Goal: Task Accomplishment & Management: Manage account settings

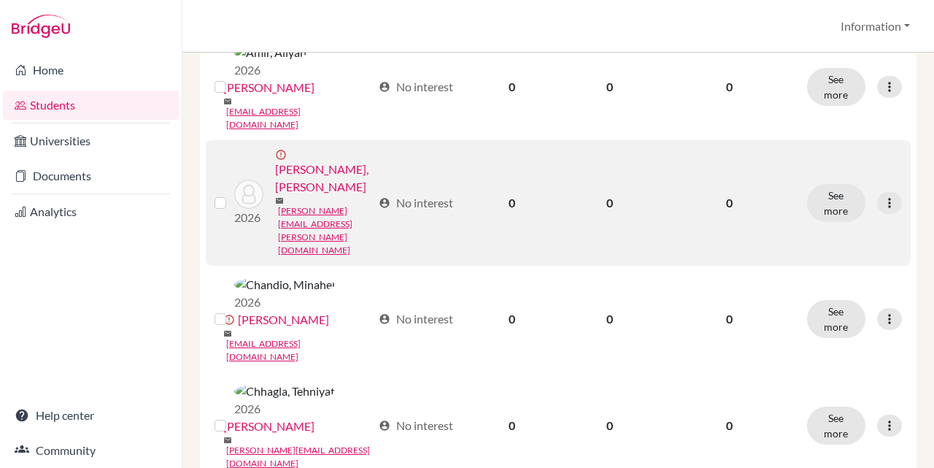
scroll to position [657, 0]
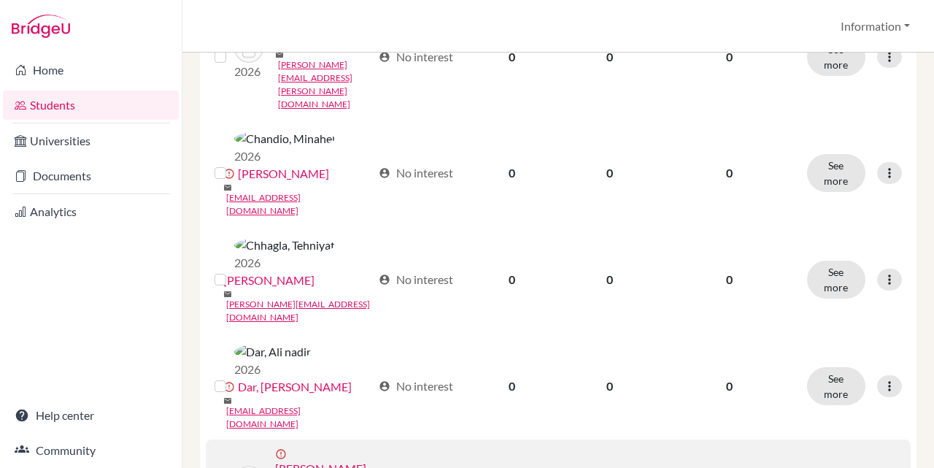
click at [0, 0] on input "checkbox" at bounding box center [0, 0] width 0 height 0
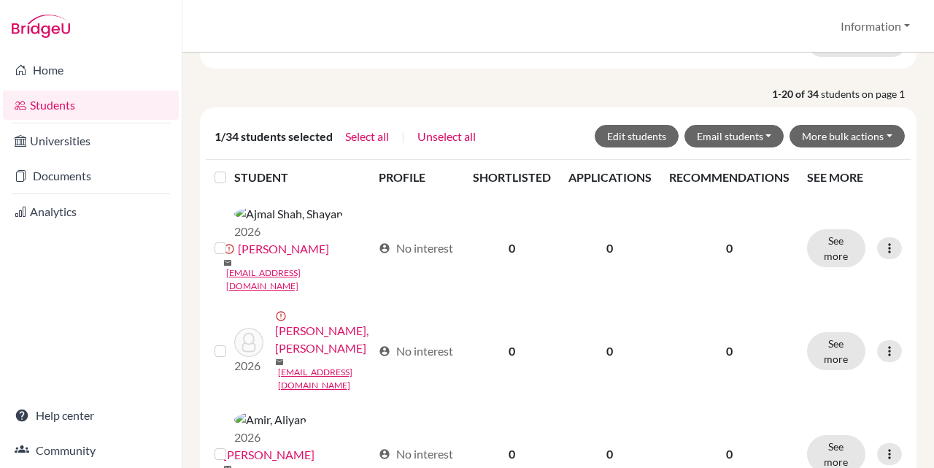
scroll to position [47, 0]
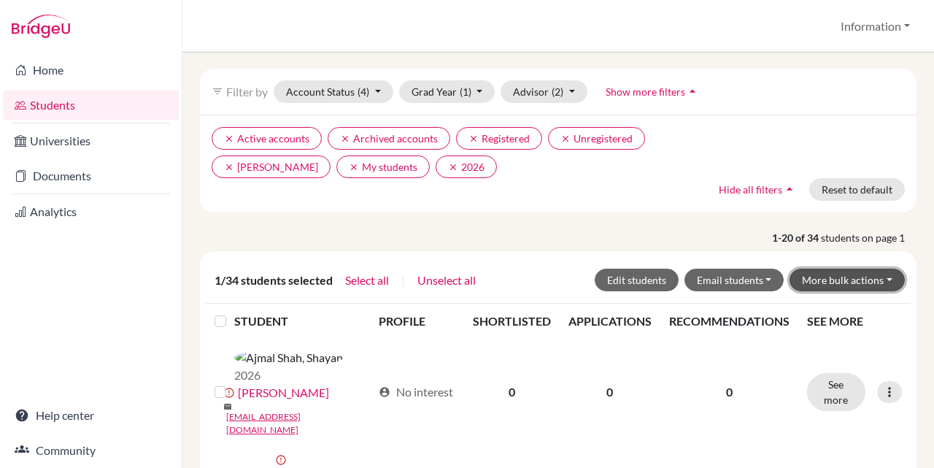
click at [839, 278] on button "More bulk actions" at bounding box center [846, 280] width 115 height 23
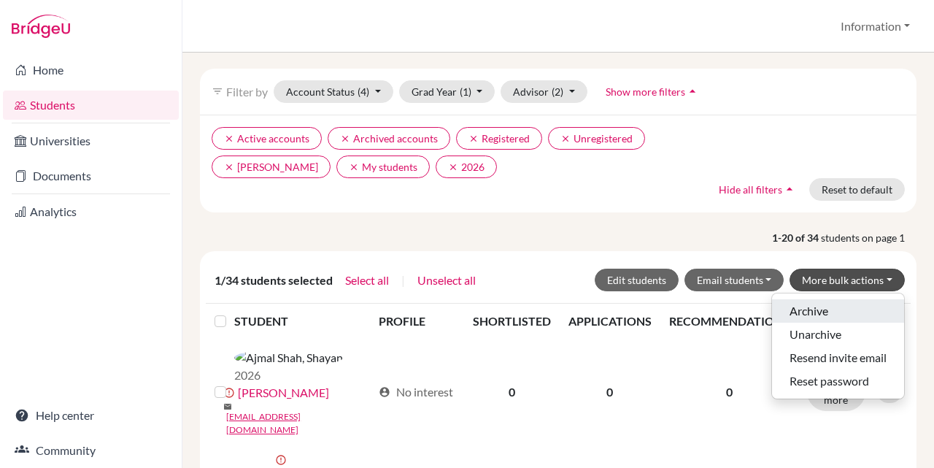
click at [831, 304] on button "Archive" at bounding box center [838, 310] width 132 height 23
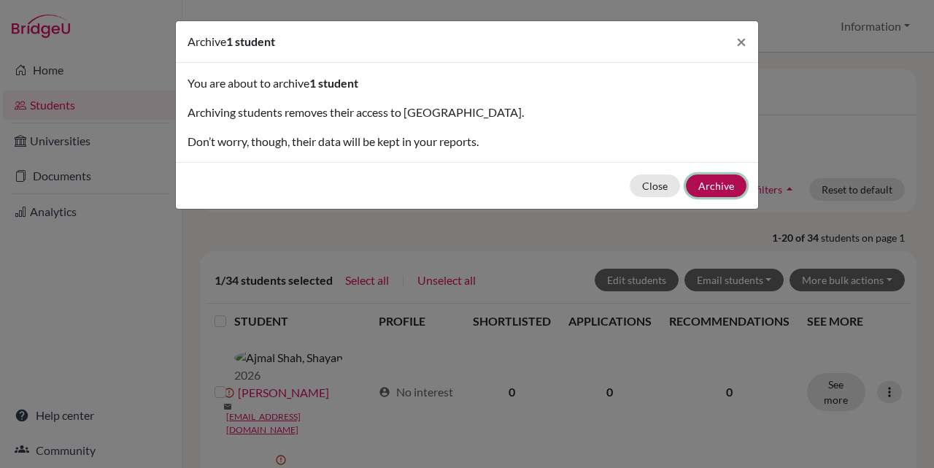
click at [724, 186] on button "Archive" at bounding box center [716, 185] width 61 height 23
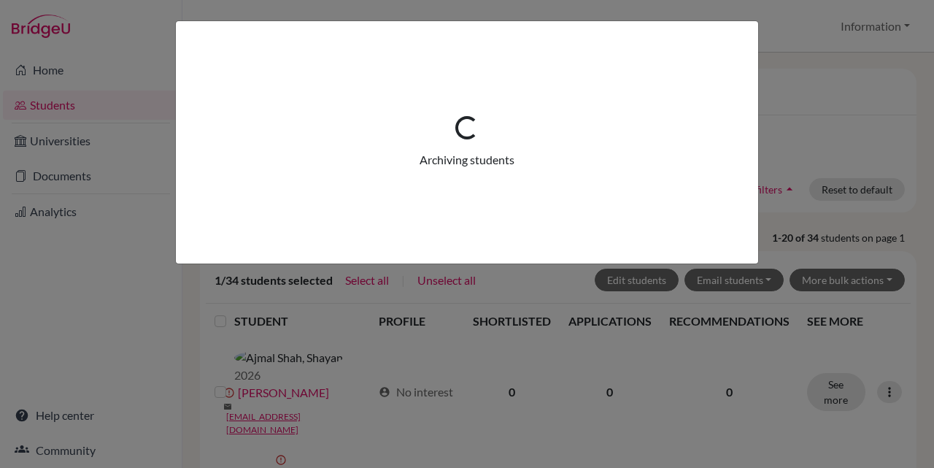
scroll to position [0, 0]
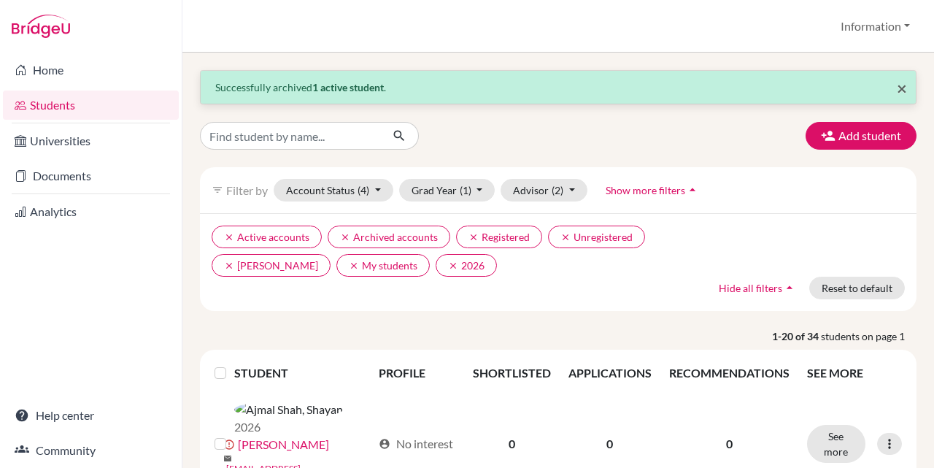
click at [897, 88] on span "×" at bounding box center [902, 87] width 10 height 21
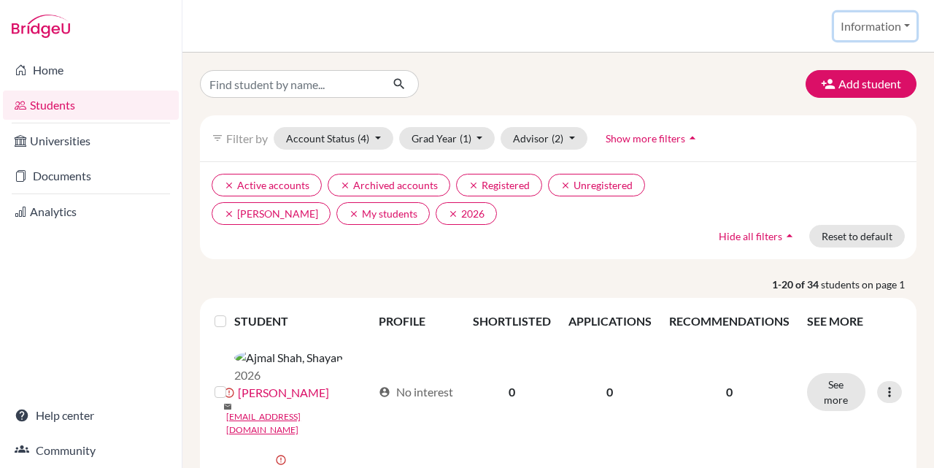
click at [881, 28] on button "Information" at bounding box center [875, 26] width 82 height 28
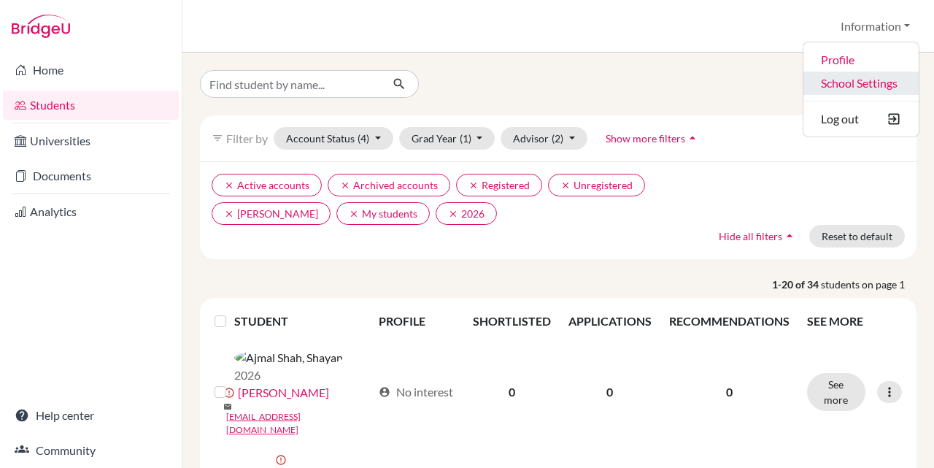
click at [882, 85] on link "School Settings" at bounding box center [860, 83] width 115 height 23
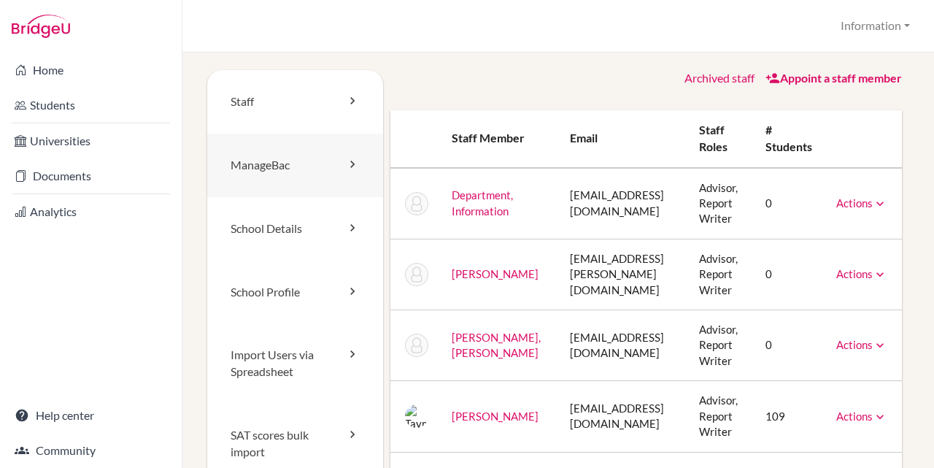
click at [316, 156] on link "ManageBac" at bounding box center [295, 165] width 176 height 63
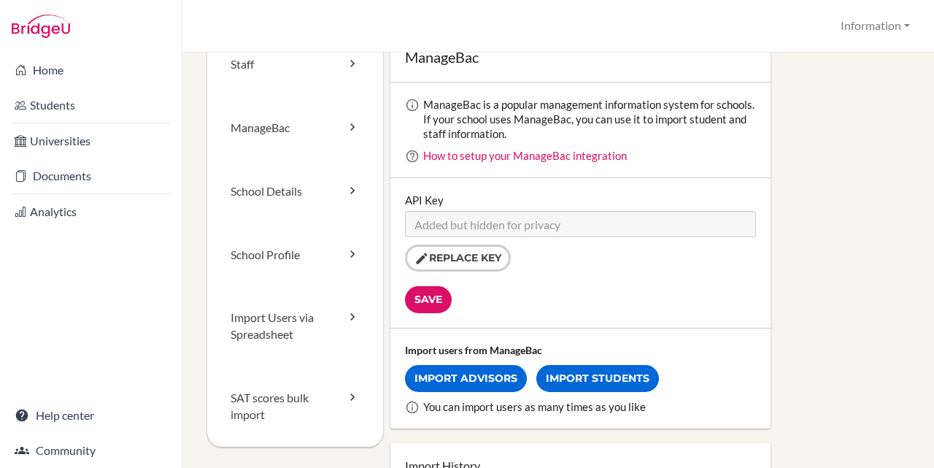
scroll to position [73, 0]
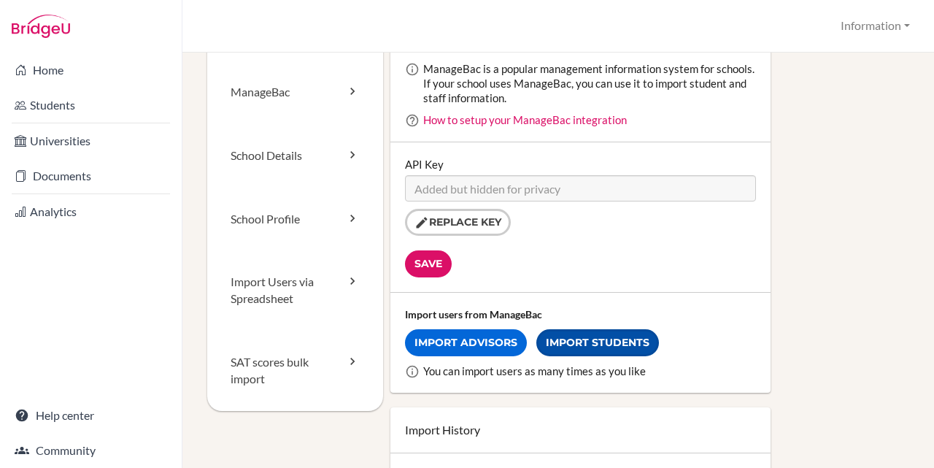
click at [635, 340] on link "Import Students" at bounding box center [597, 342] width 123 height 27
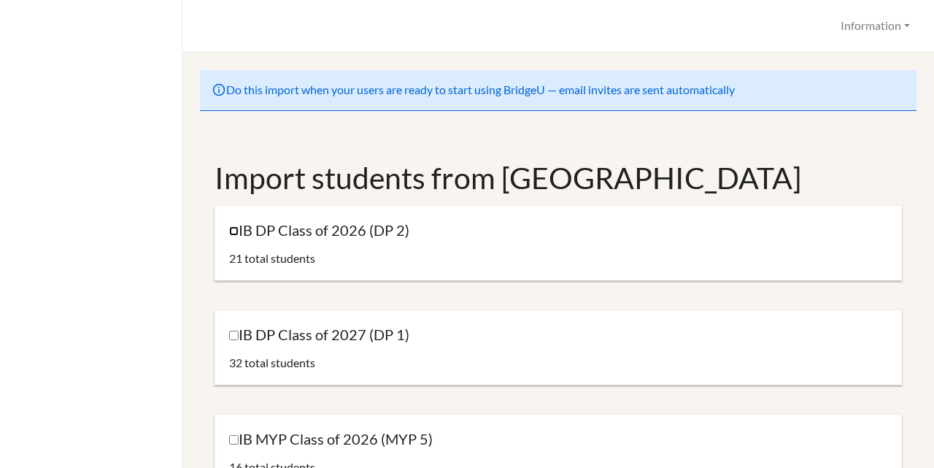
click at [234, 233] on input "IB DP Class of 2026 (DP 2)" at bounding box center [233, 230] width 9 height 9
checkbox input "true"
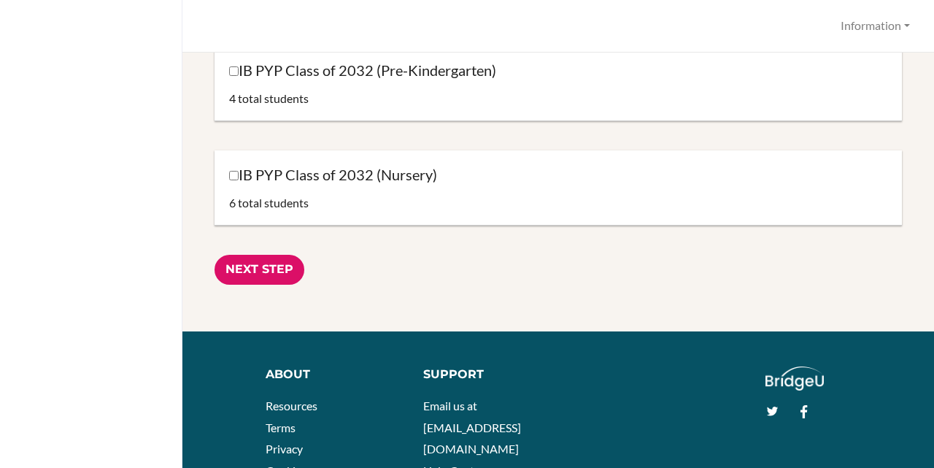
scroll to position [1618, 0]
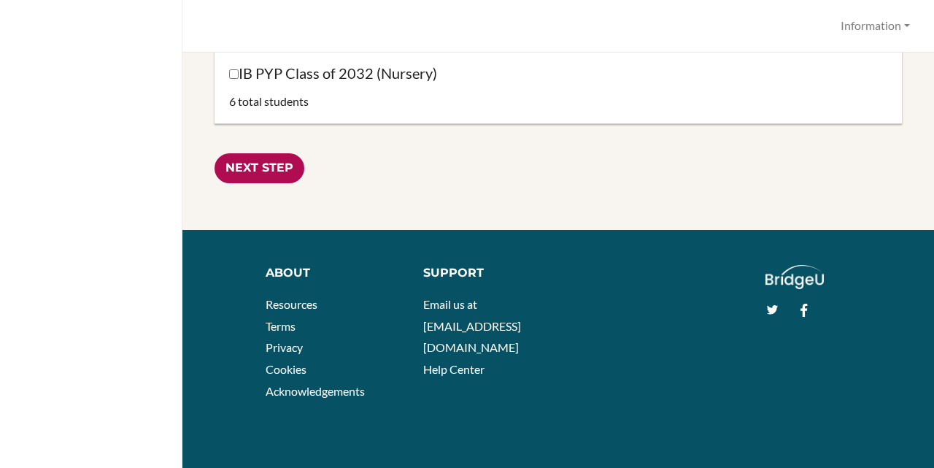
click at [264, 172] on input "Next Step" at bounding box center [260, 168] width 90 height 30
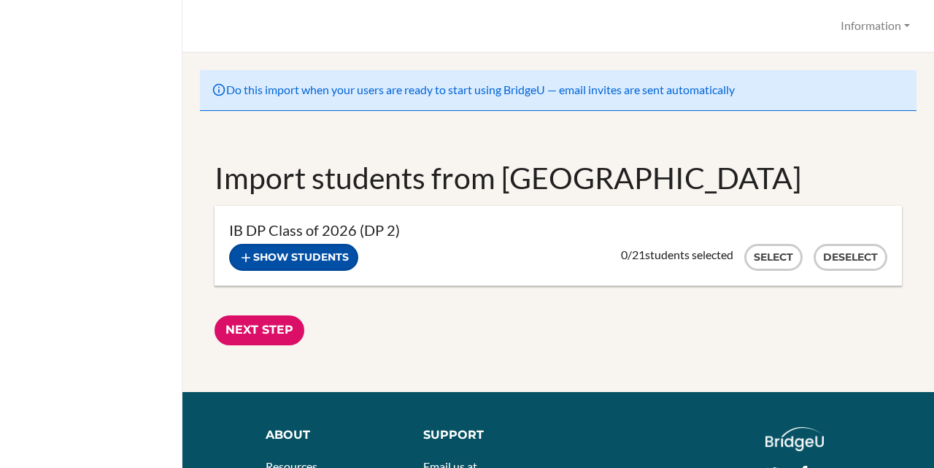
click at [314, 260] on button "Show students" at bounding box center [293, 257] width 129 height 27
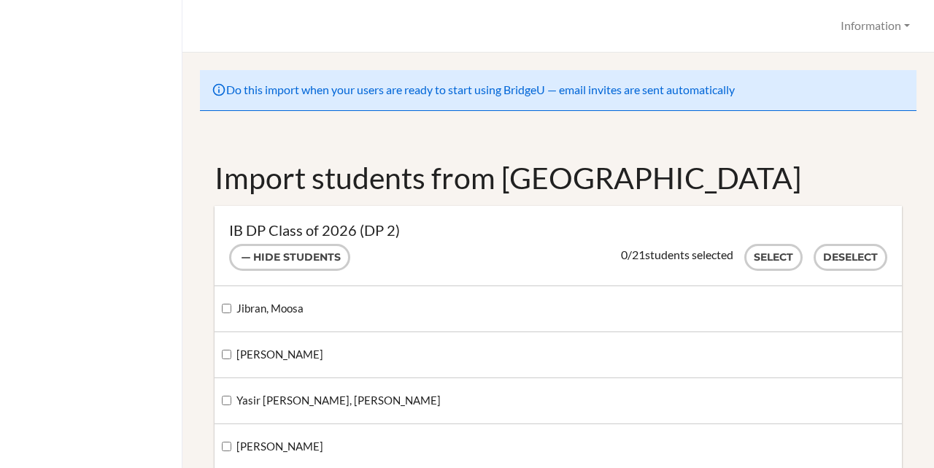
click at [232, 306] on label "Jibran, Moosa" at bounding box center [263, 309] width 82 height 16
click at [231, 306] on input "Jibran, Moosa" at bounding box center [226, 308] width 9 height 9
checkbox input "true"
click at [752, 260] on button "Select" at bounding box center [773, 257] width 58 height 27
checkbox input "true"
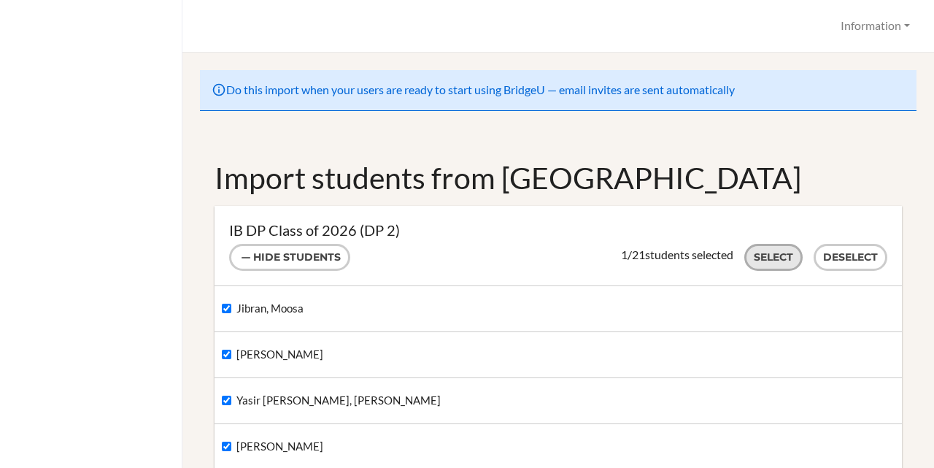
checkbox input "true"
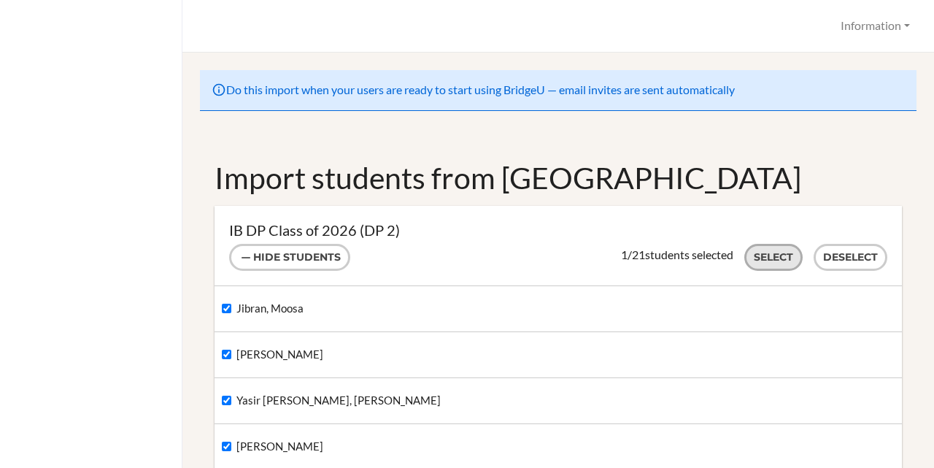
checkbox input "true"
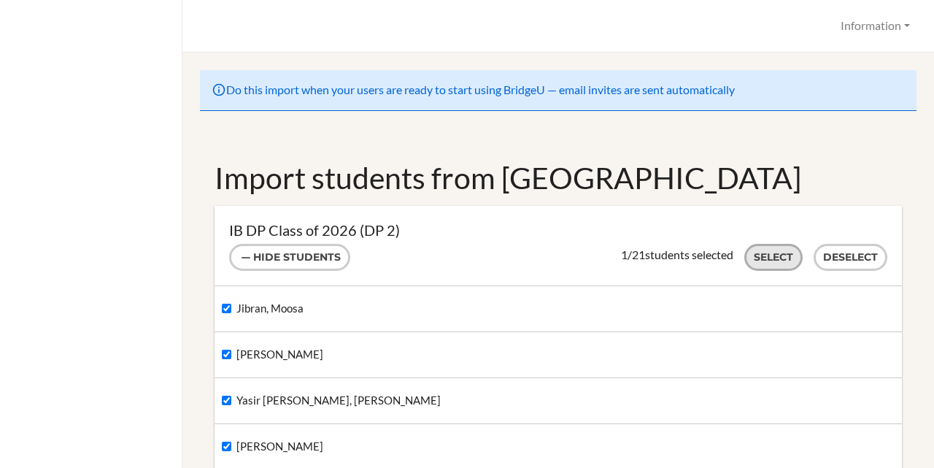
checkbox input "true"
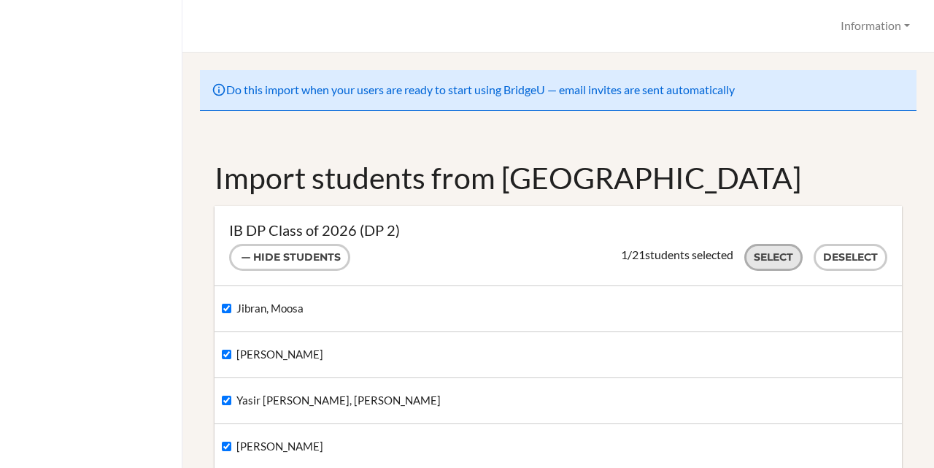
checkbox input "true"
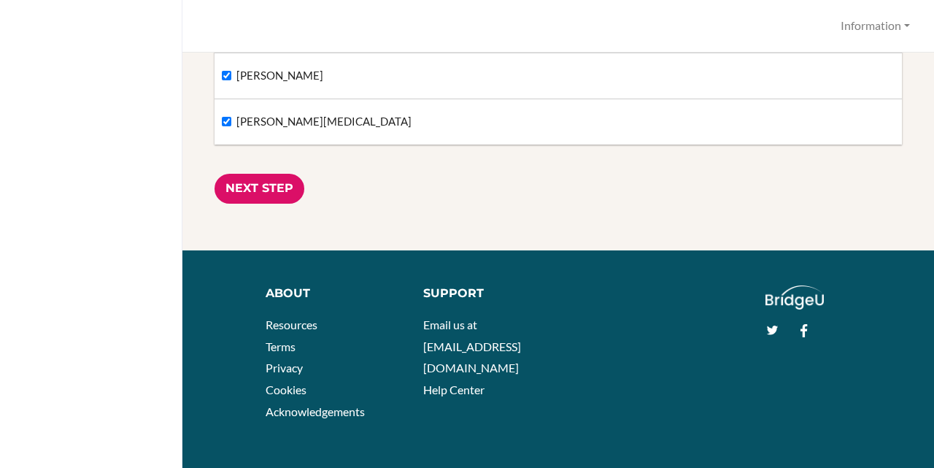
scroll to position [1127, 0]
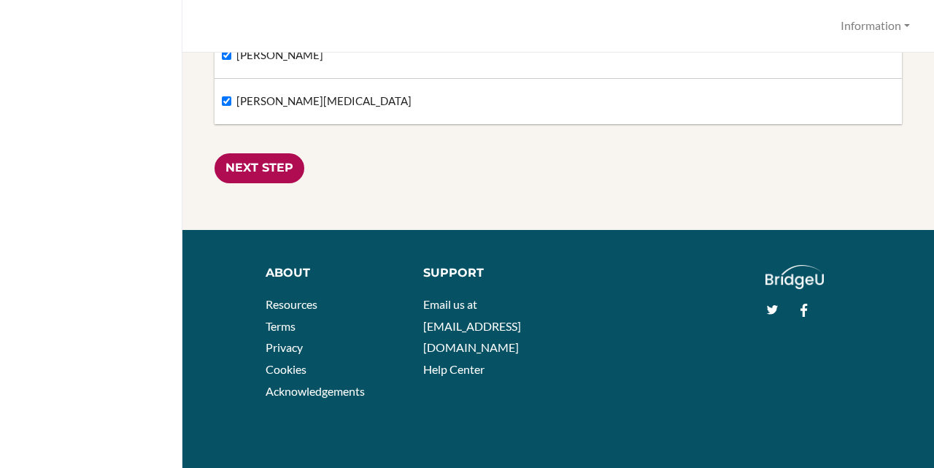
click at [275, 179] on input "Next Step" at bounding box center [260, 168] width 90 height 30
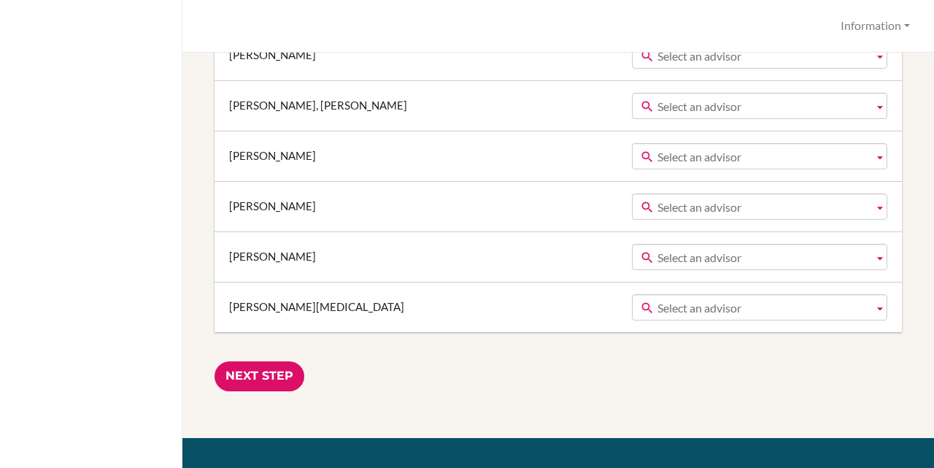
scroll to position [1094, 0]
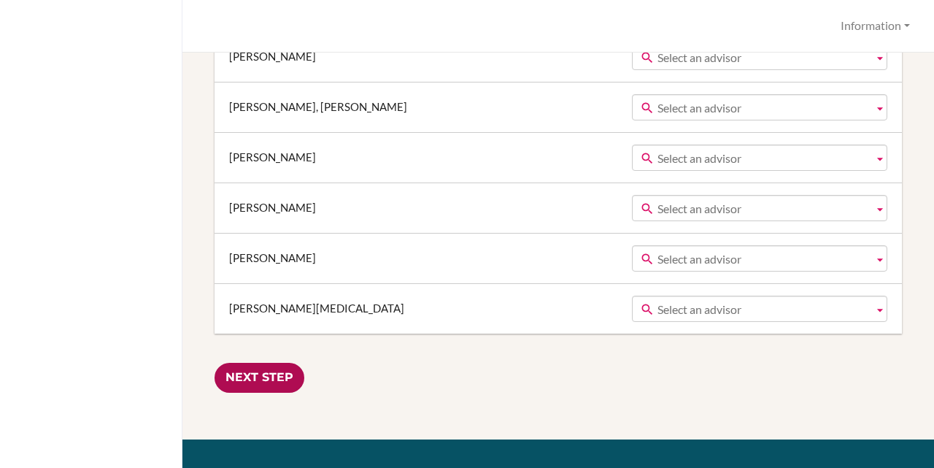
click at [290, 376] on input "Next Step" at bounding box center [260, 378] width 90 height 30
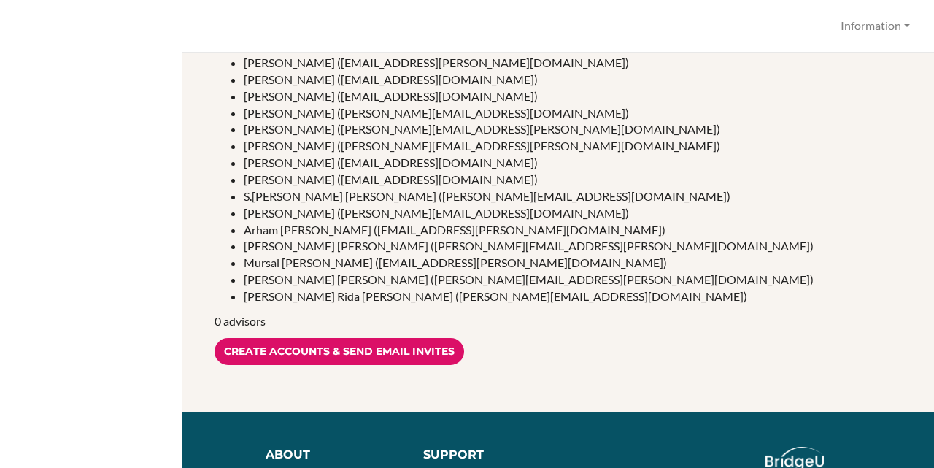
scroll to position [292, 0]
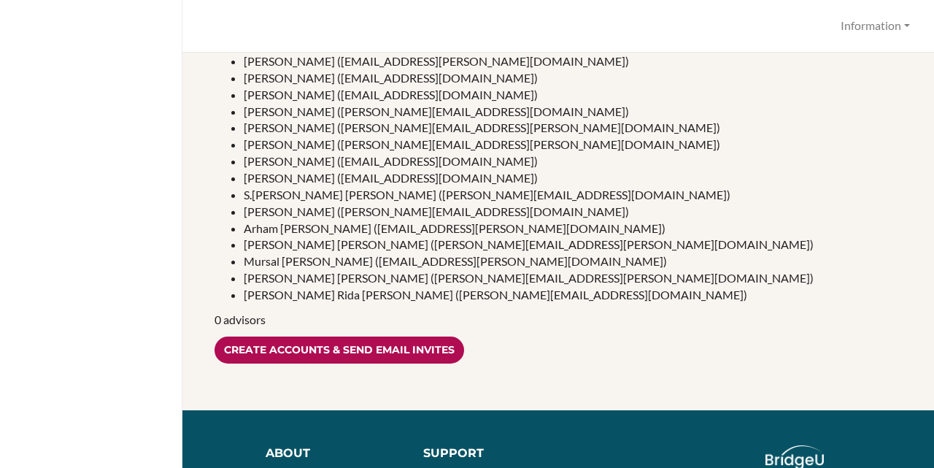
click at [422, 344] on input "Create accounts & send email invites" at bounding box center [340, 349] width 250 height 27
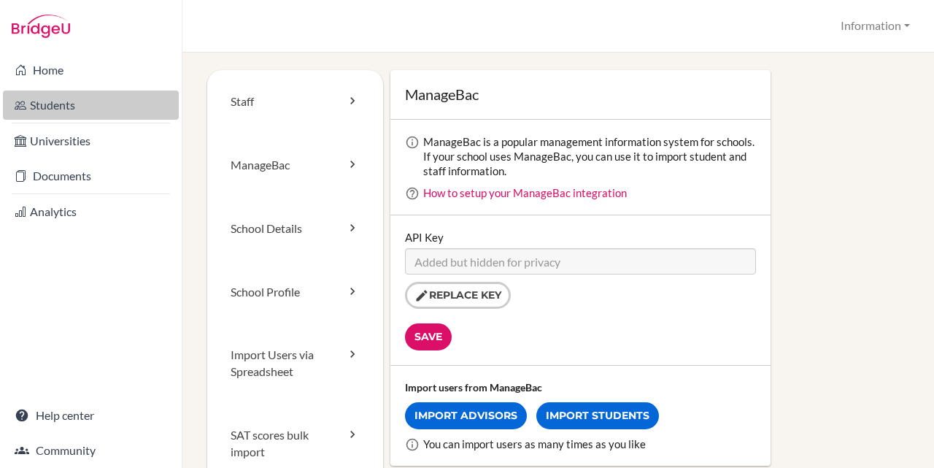
click at [100, 98] on link "Students" at bounding box center [91, 104] width 176 height 29
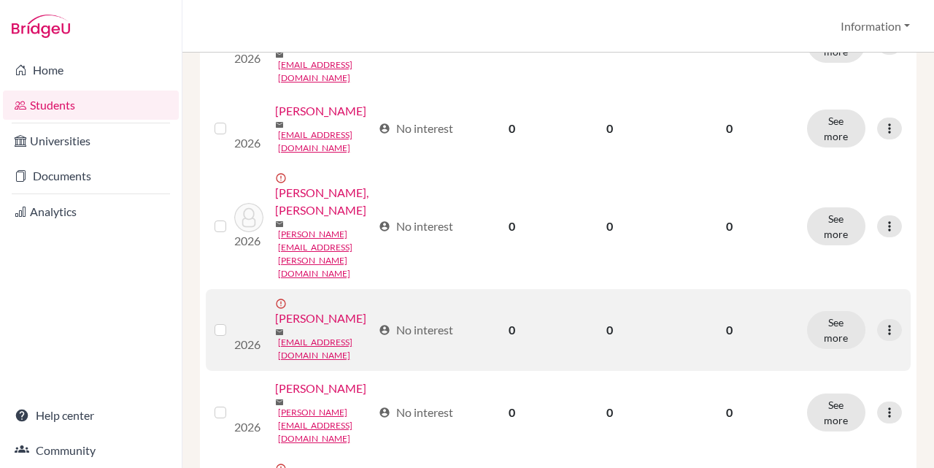
scroll to position [438, 0]
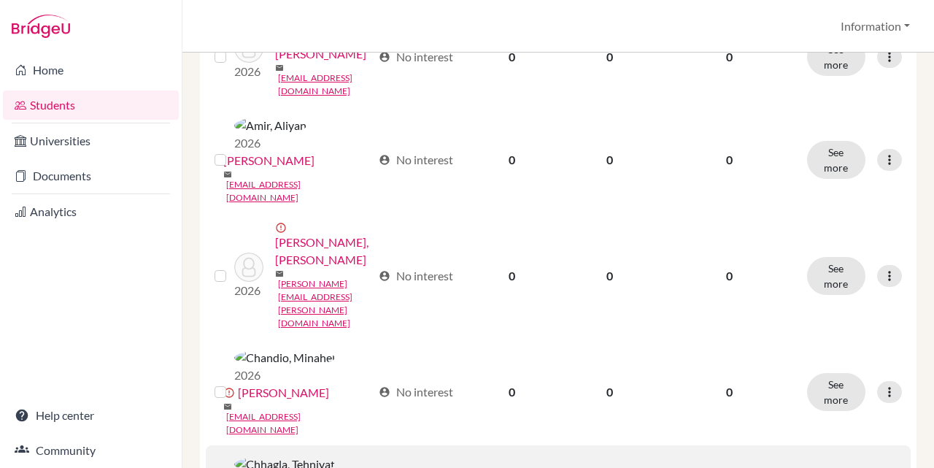
click at [0, 0] on input "checkbox" at bounding box center [0, 0] width 0 height 0
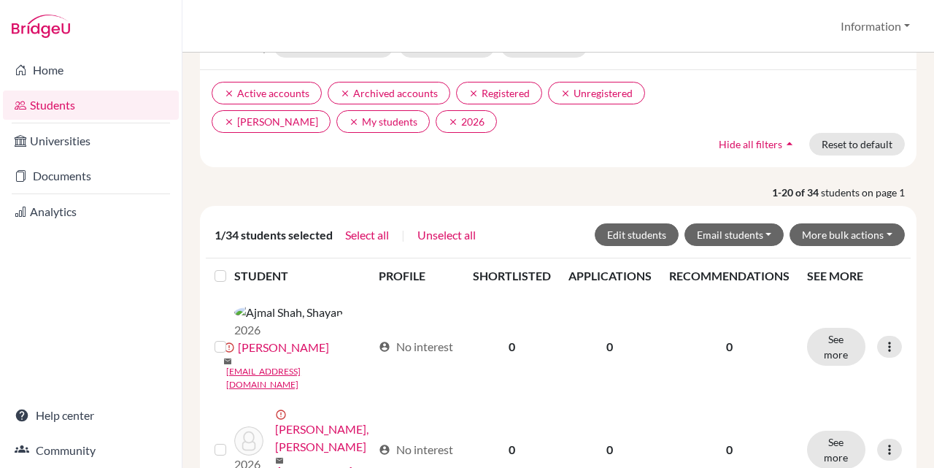
scroll to position [47, 0]
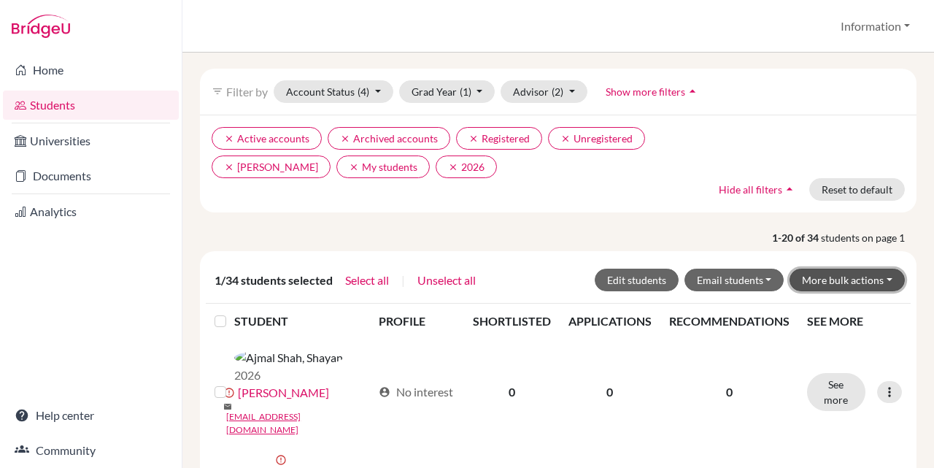
click at [861, 276] on button "More bulk actions" at bounding box center [846, 280] width 115 height 23
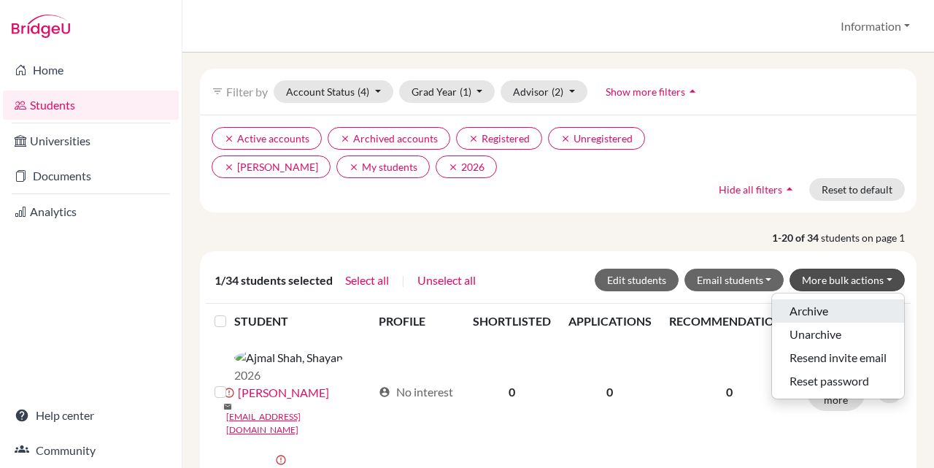
click at [840, 308] on button "Archive" at bounding box center [838, 310] width 132 height 23
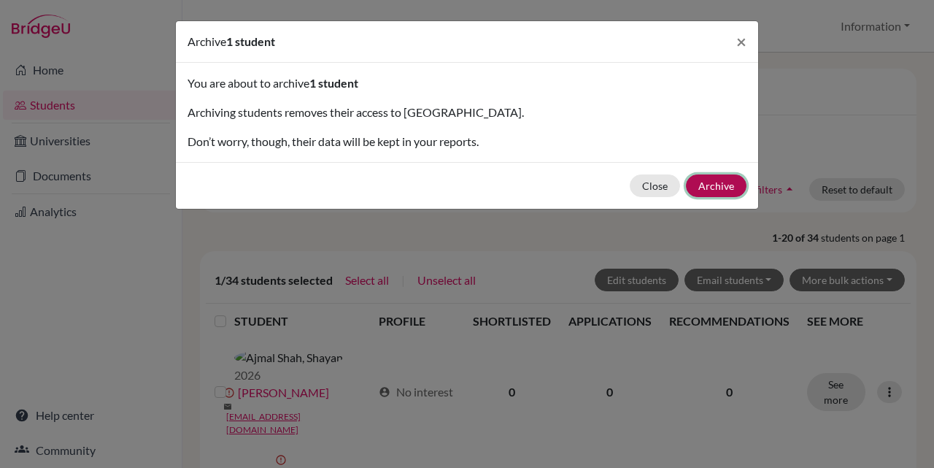
click at [707, 178] on button "Archive" at bounding box center [716, 185] width 61 height 23
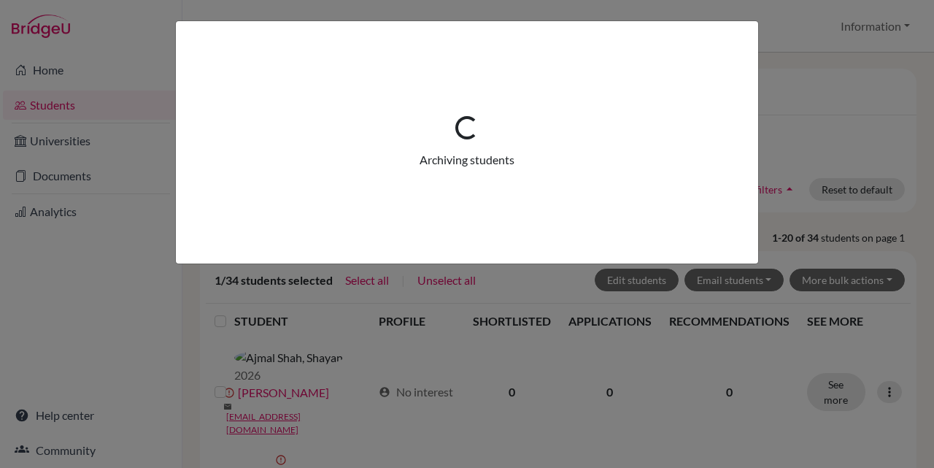
scroll to position [0, 0]
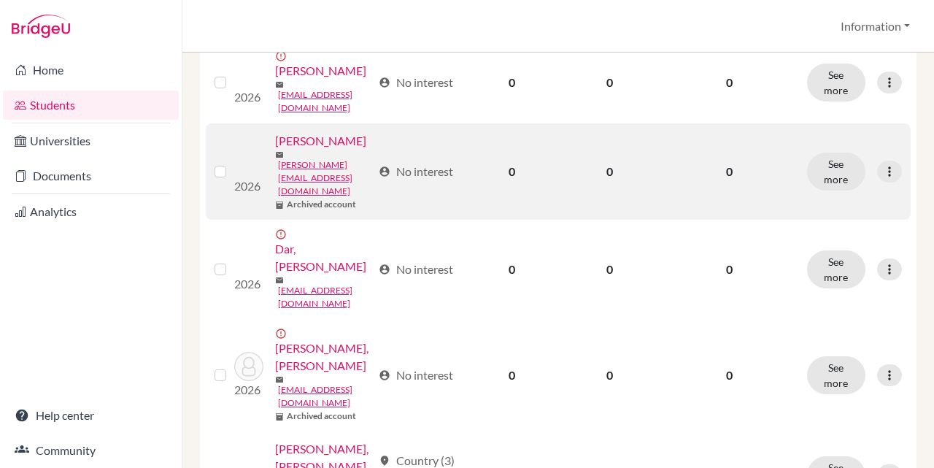
scroll to position [730, 0]
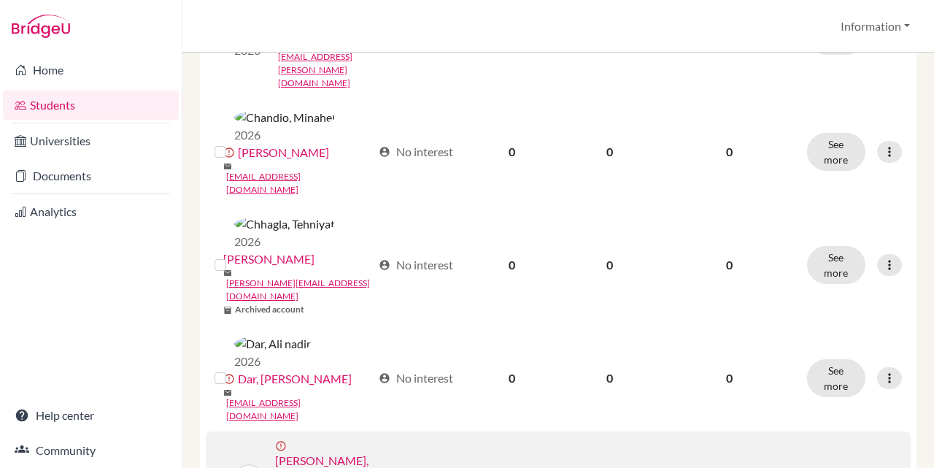
click at [0, 0] on input "checkbox" at bounding box center [0, 0] width 0 height 0
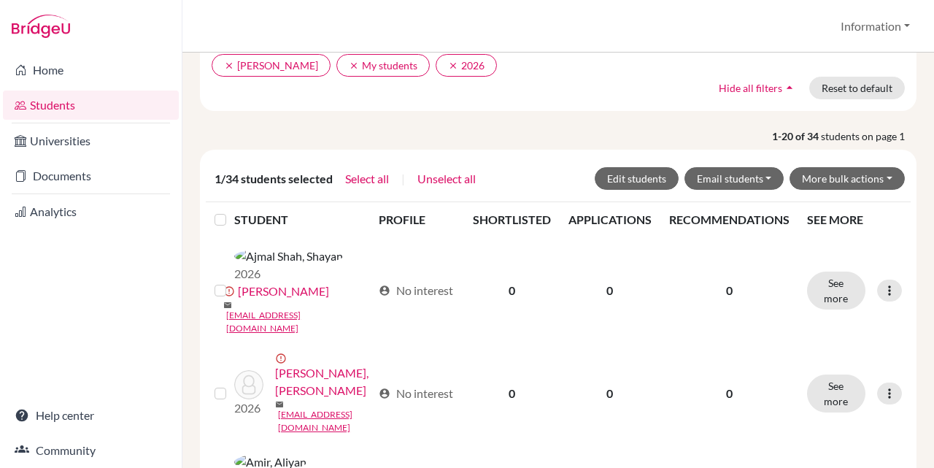
scroll to position [0, 0]
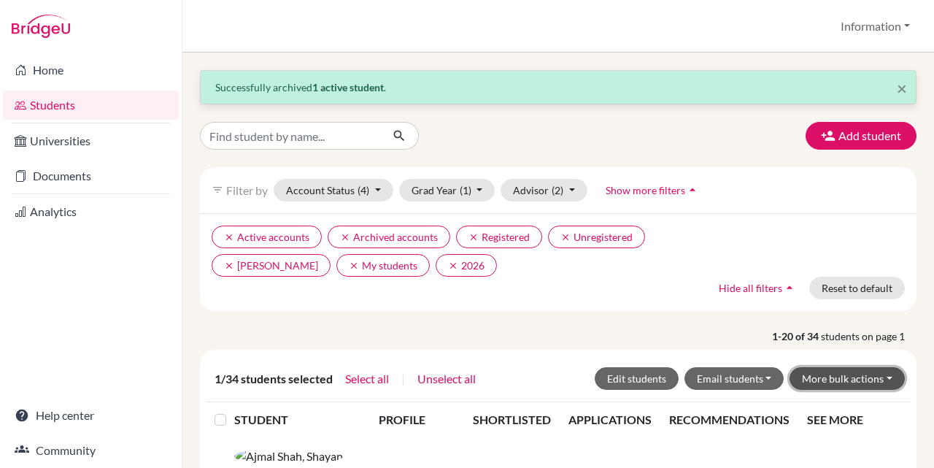
click at [867, 377] on button "More bulk actions" at bounding box center [846, 378] width 115 height 23
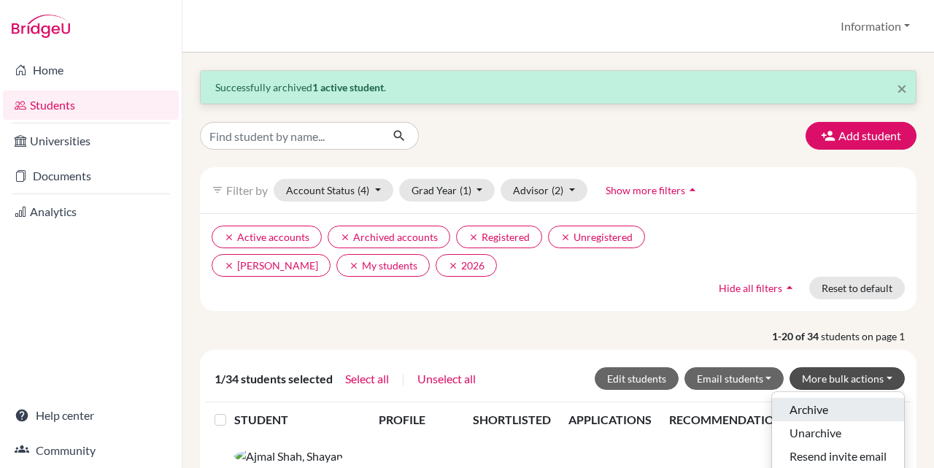
click at [844, 403] on button "Archive" at bounding box center [838, 409] width 132 height 23
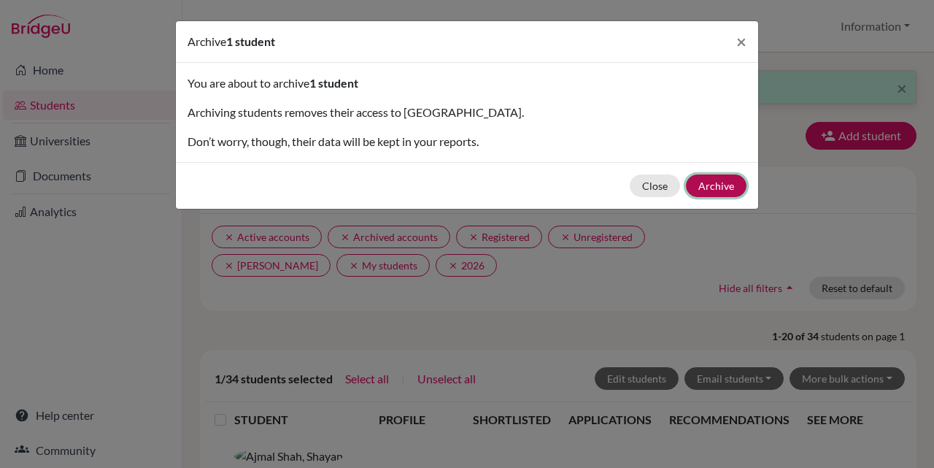
click at [698, 182] on button "Archive" at bounding box center [716, 185] width 61 height 23
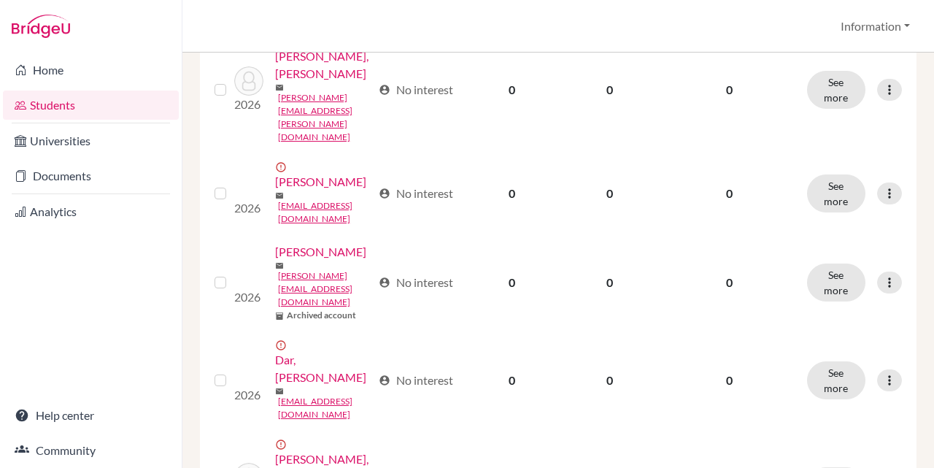
scroll to position [584, 0]
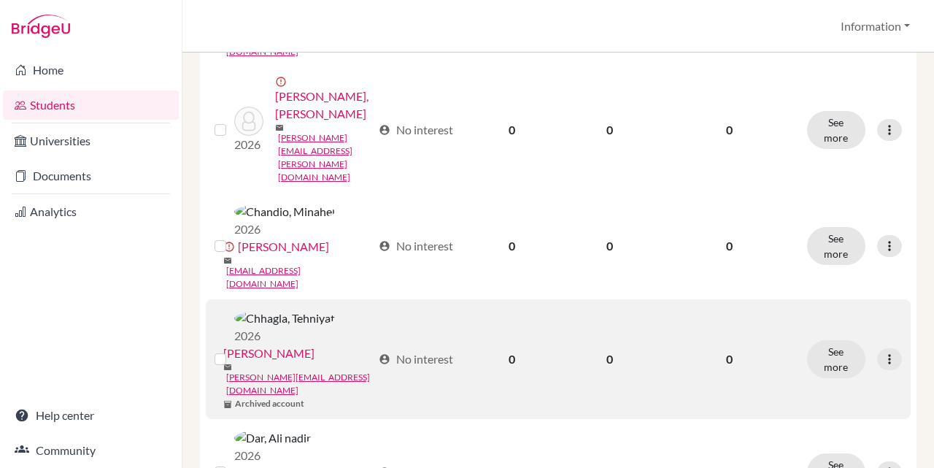
click at [232, 350] on label at bounding box center [232, 350] width 0 height 0
click at [0, 0] on input "checkbox" at bounding box center [0, 0] width 0 height 0
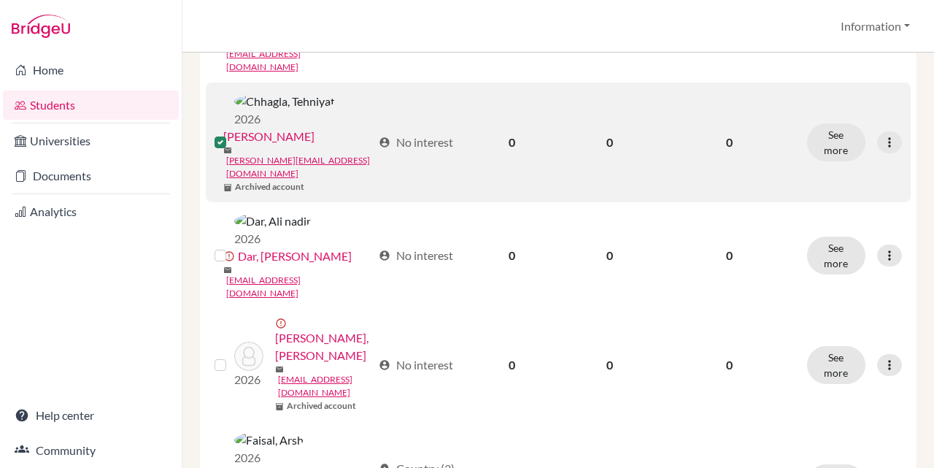
scroll to position [849, 0]
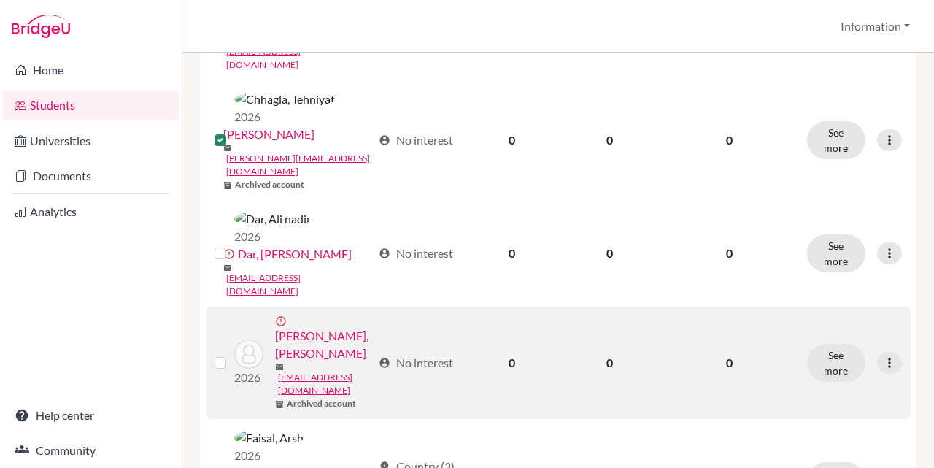
click at [232, 354] on label at bounding box center [232, 354] width 0 height 0
click at [0, 0] on input "checkbox" at bounding box center [0, 0] width 0 height 0
click at [232, 354] on label at bounding box center [232, 354] width 0 height 0
click at [0, 0] on input "checkbox" at bounding box center [0, 0] width 0 height 0
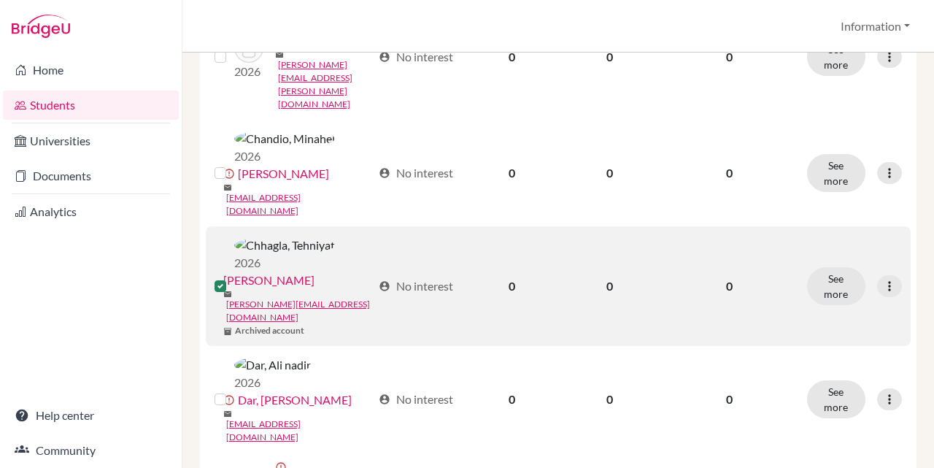
click at [232, 277] on label at bounding box center [232, 277] width 0 height 0
click at [0, 0] on input "checkbox" at bounding box center [0, 0] width 0 height 0
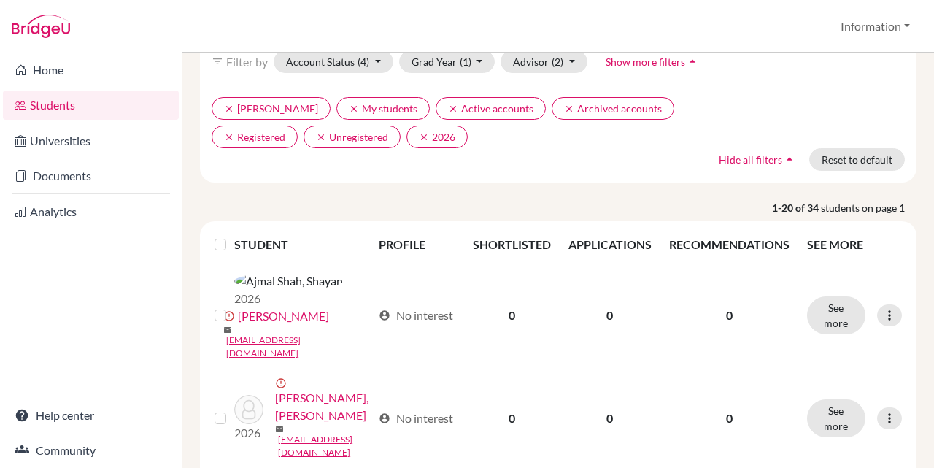
scroll to position [0, 0]
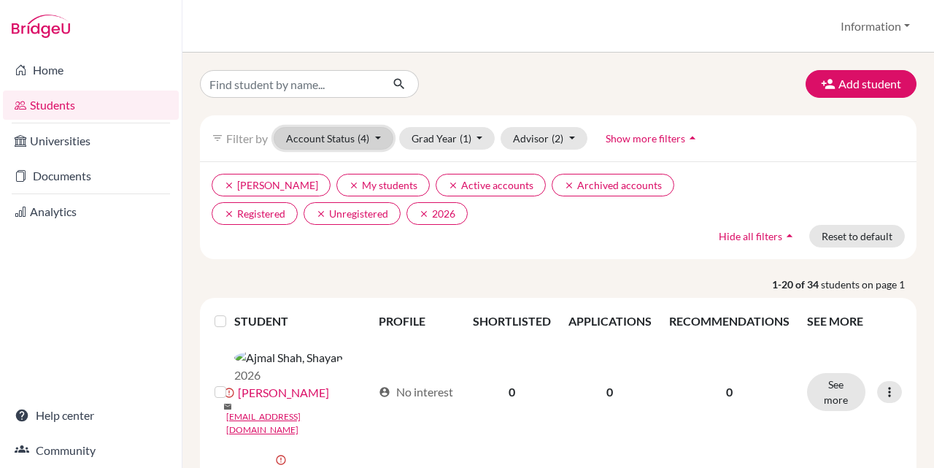
click at [376, 134] on button "Account Status (4)" at bounding box center [334, 138] width 120 height 23
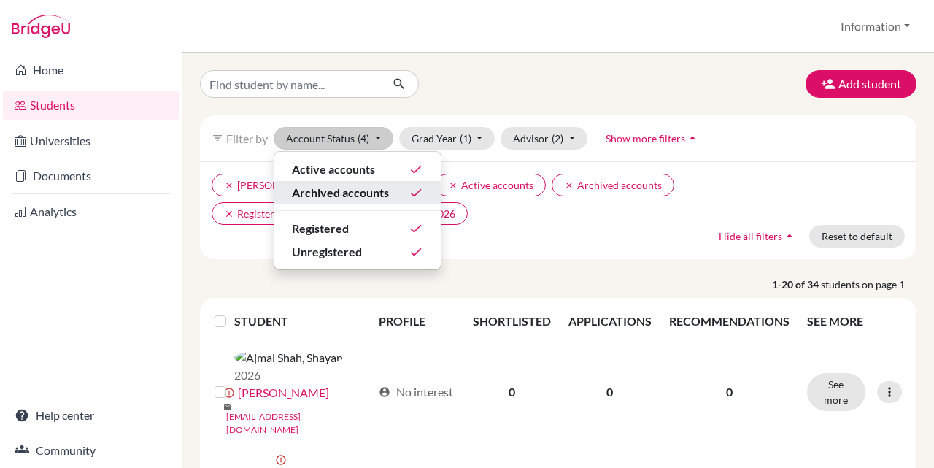
click at [381, 196] on span "Archived accounts" at bounding box center [340, 193] width 97 height 18
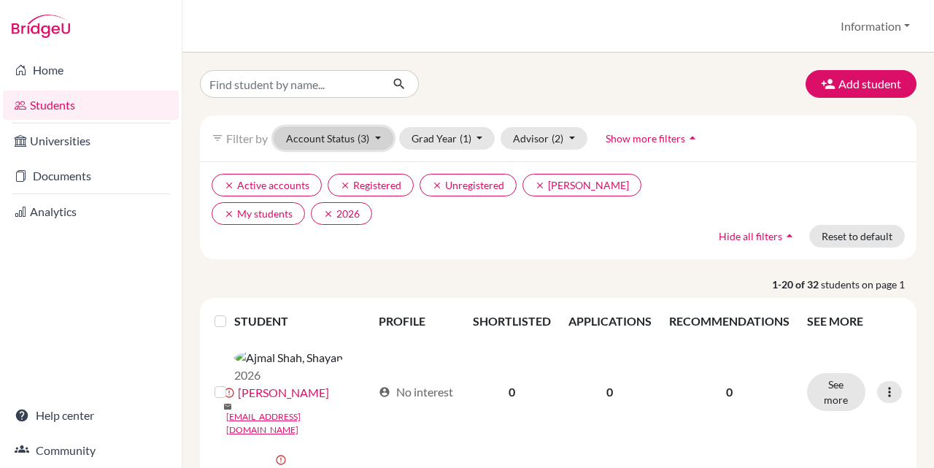
click at [379, 137] on button "Account Status (3)" at bounding box center [334, 138] width 120 height 23
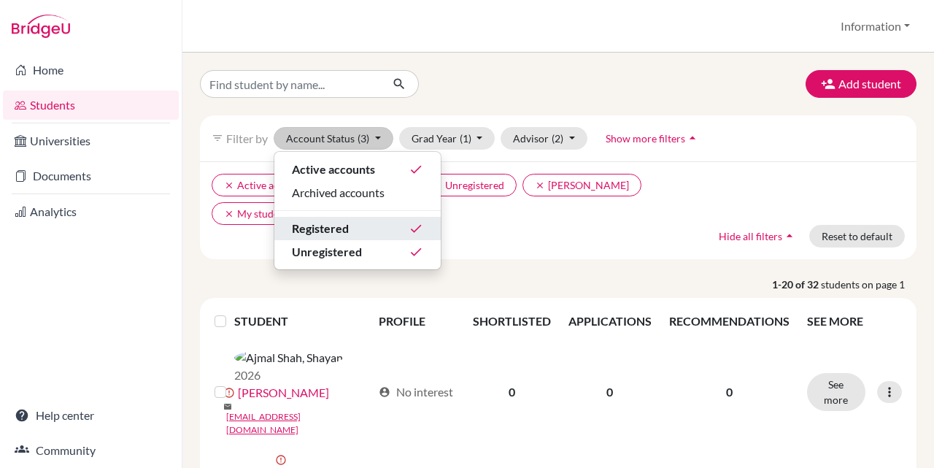
click at [411, 223] on icon "done" at bounding box center [416, 228] width 15 height 15
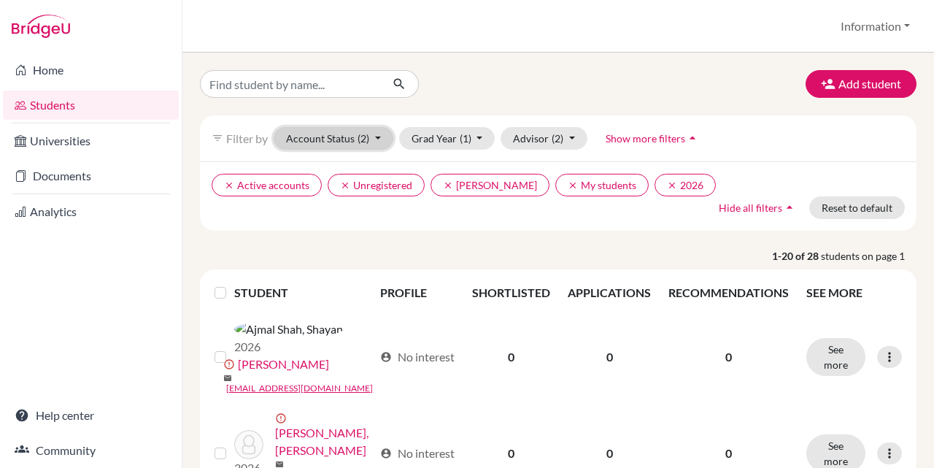
click at [375, 135] on button "Account Status (2)" at bounding box center [334, 138] width 120 height 23
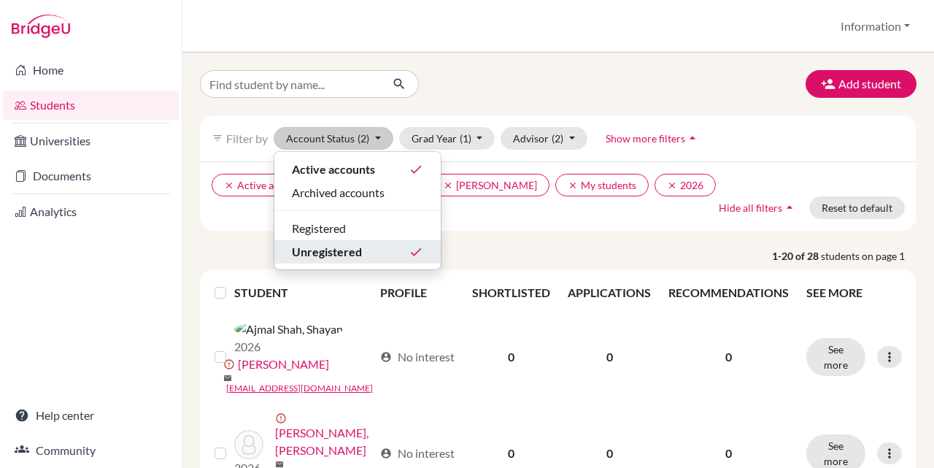
drag, startPoint x: 396, startPoint y: 242, endPoint x: 405, endPoint y: 243, distance: 8.8
click at [398, 242] on button "Unregistered done" at bounding box center [357, 251] width 166 height 23
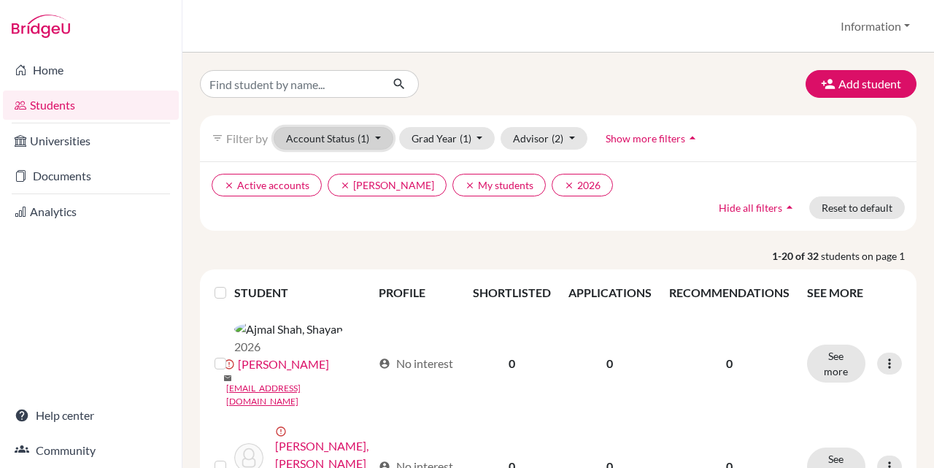
click at [373, 131] on button "Account Status (1)" at bounding box center [334, 138] width 120 height 23
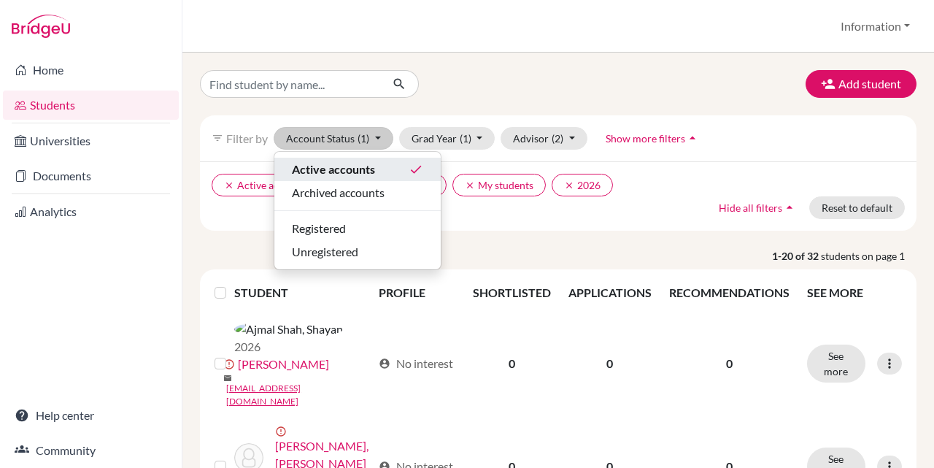
click at [376, 171] on div "Active accounts done" at bounding box center [357, 170] width 131 height 18
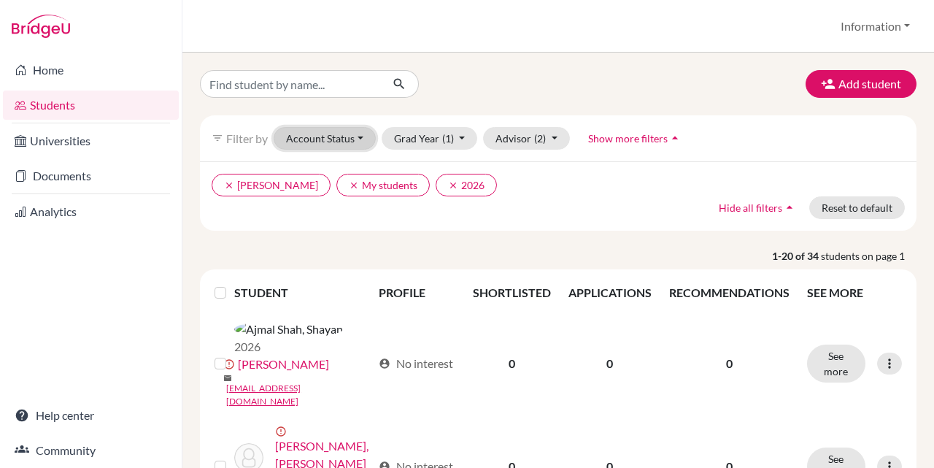
click at [352, 135] on button "Account Status" at bounding box center [325, 138] width 102 height 23
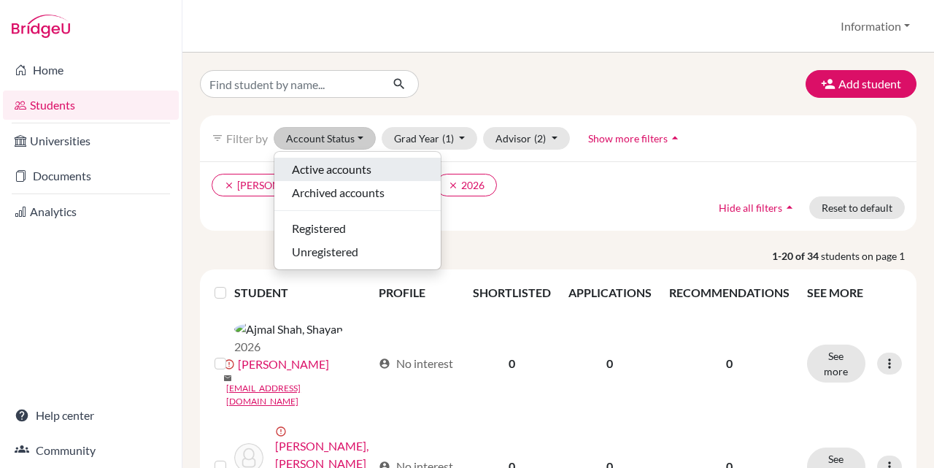
click at [388, 166] on div "Active accounts" at bounding box center [357, 170] width 131 height 18
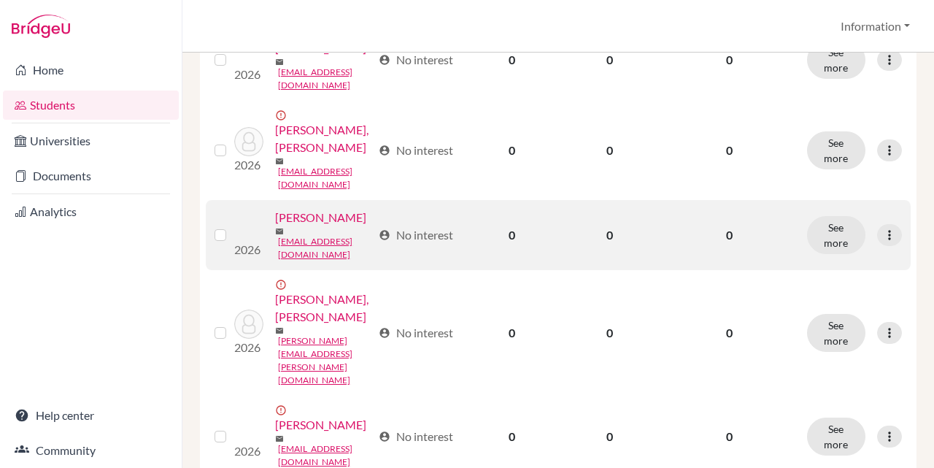
scroll to position [292, 0]
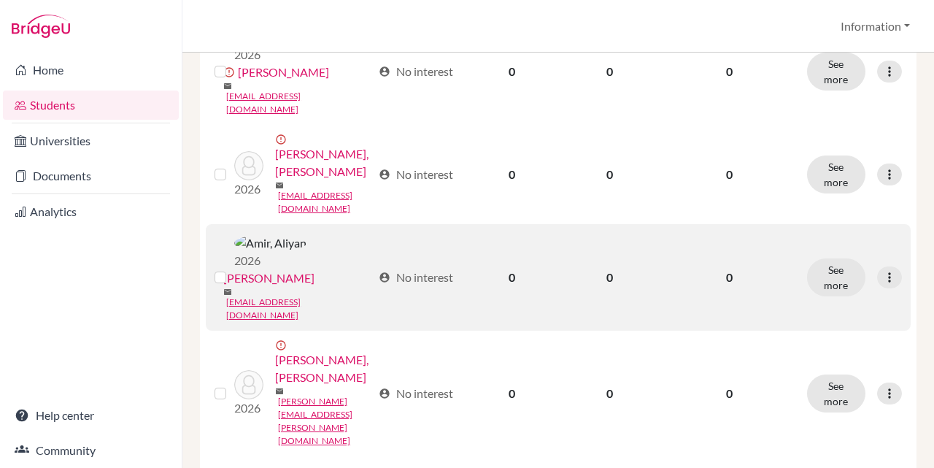
click at [232, 269] on label at bounding box center [232, 269] width 0 height 0
click at [0, 0] on input "checkbox" at bounding box center [0, 0] width 0 height 0
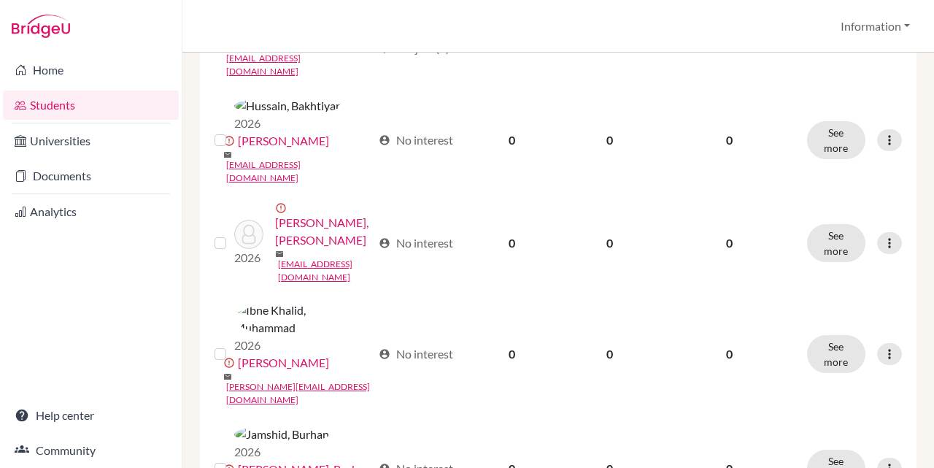
scroll to position [1433, 0]
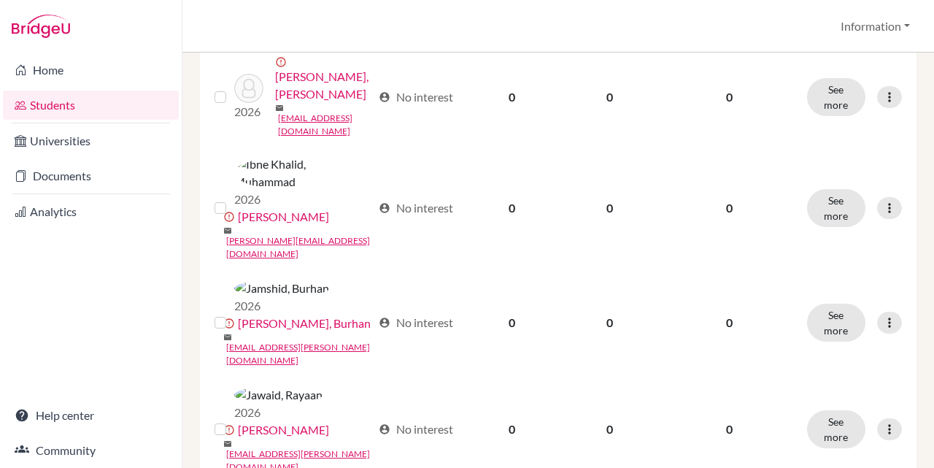
drag, startPoint x: 224, startPoint y: 258, endPoint x: 265, endPoint y: 260, distance: 41.0
click at [0, 0] on input "checkbox" at bounding box center [0, 0] width 0 height 0
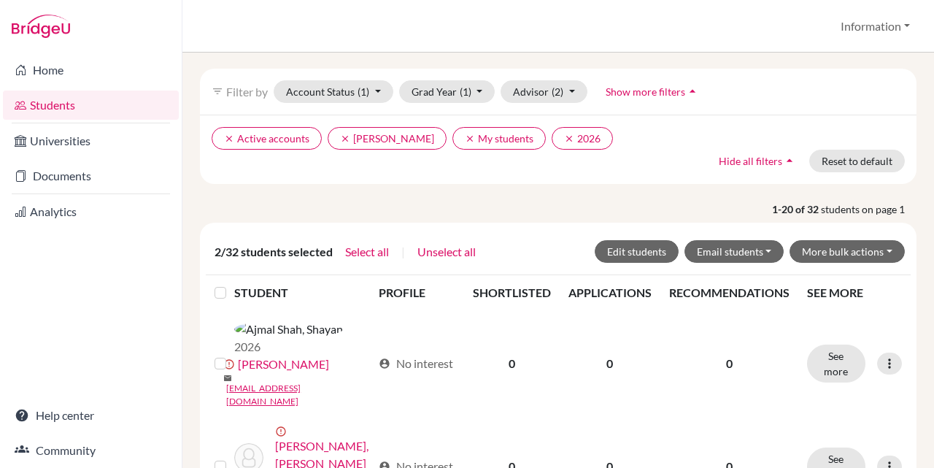
scroll to position [0, 0]
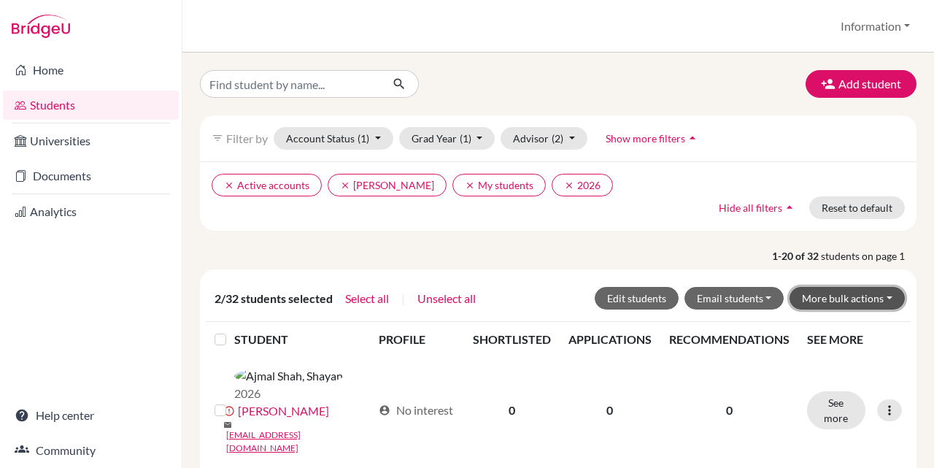
click at [852, 298] on button "More bulk actions" at bounding box center [846, 298] width 115 height 23
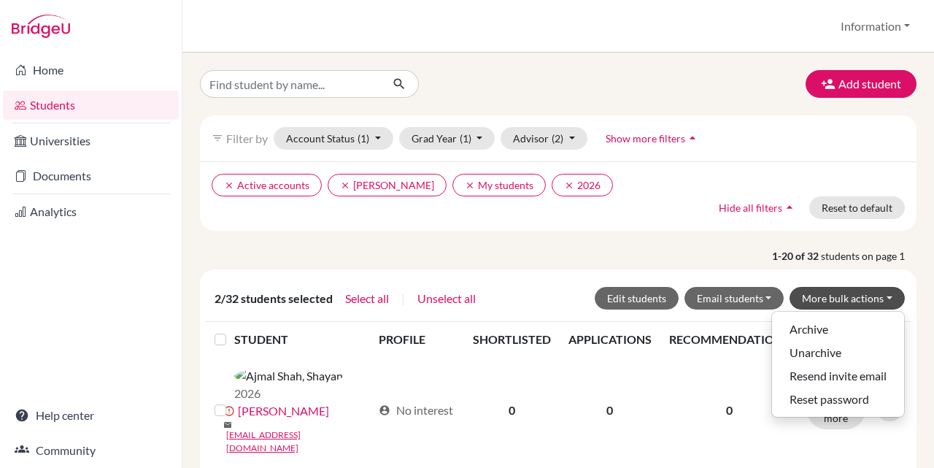
click at [920, 305] on div "Add student filter_list Filter by Account Status (1) Active accounts done Archi…" at bounding box center [558, 260] width 752 height 415
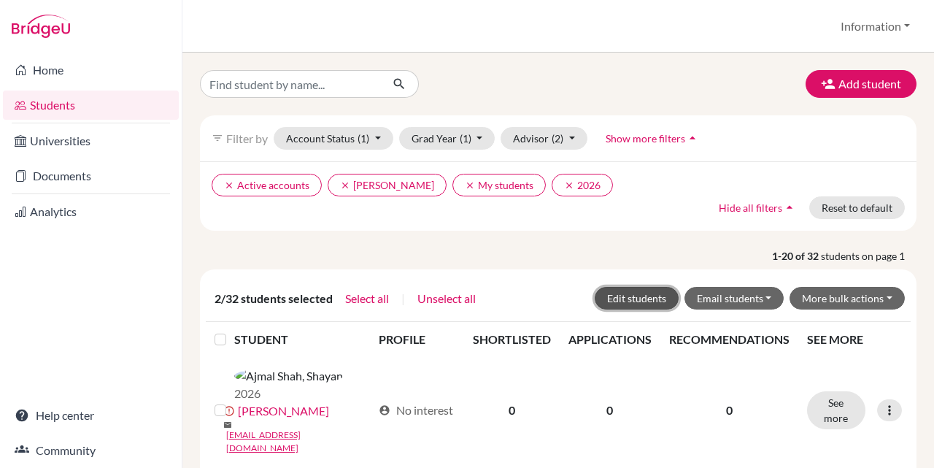
click at [623, 300] on button "Edit students" at bounding box center [637, 298] width 84 height 23
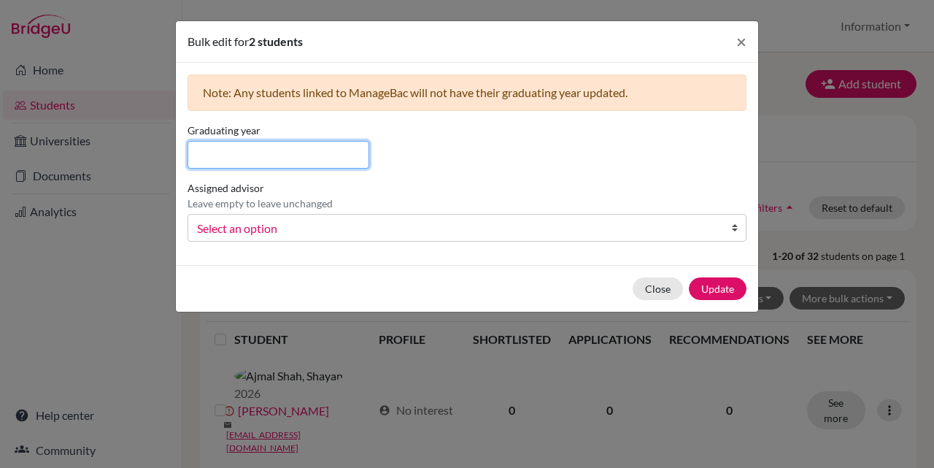
click at [287, 161] on input at bounding box center [279, 155] width 182 height 28
type input "2"
type input "2027"
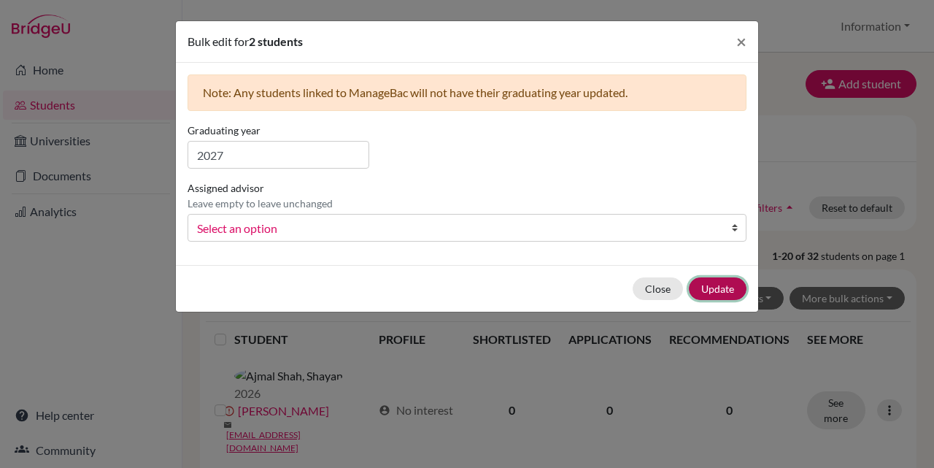
click at [719, 286] on button "Update" at bounding box center [718, 288] width 58 height 23
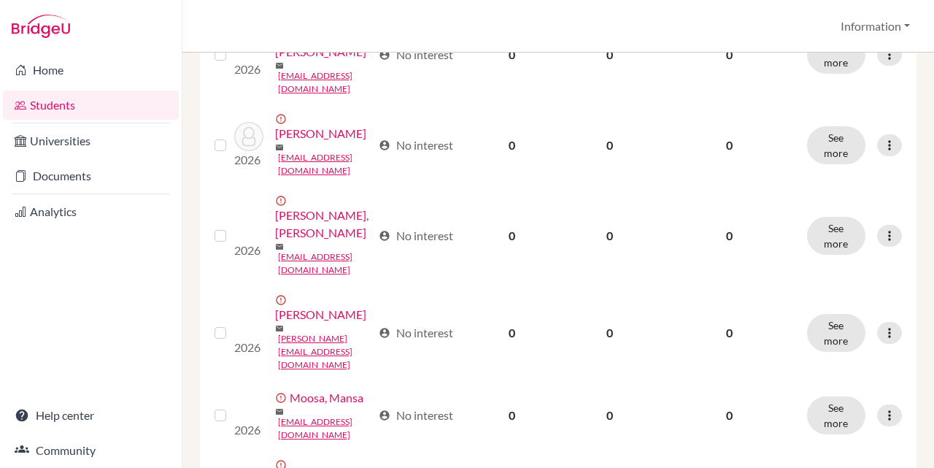
scroll to position [1692, 0]
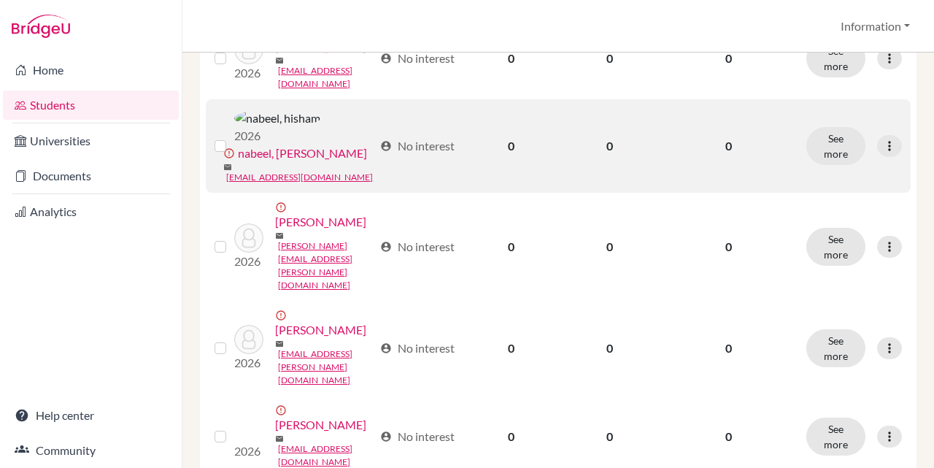
scroll to position [365, 0]
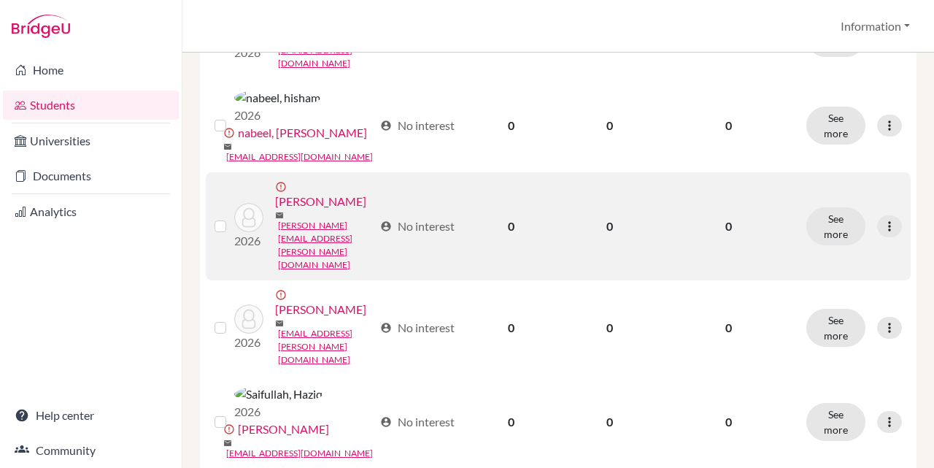
click at [232, 217] on label at bounding box center [232, 217] width 0 height 0
click at [0, 0] on input "checkbox" at bounding box center [0, 0] width 0 height 0
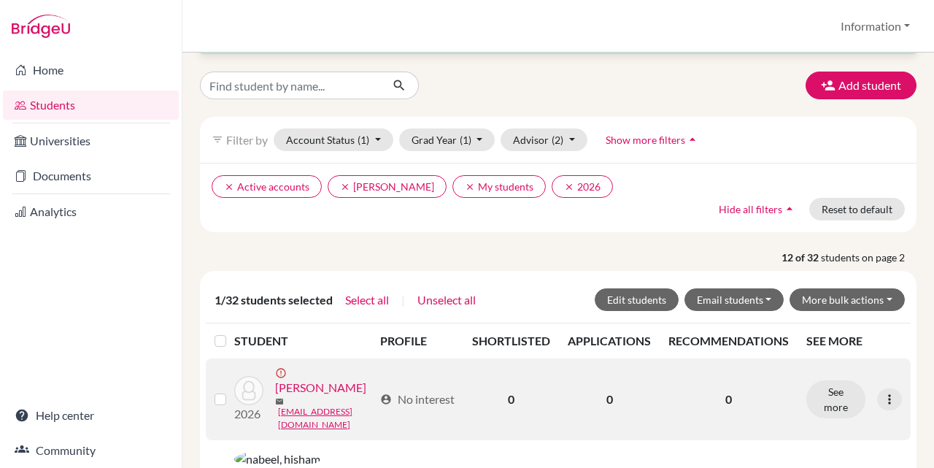
scroll to position [47, 0]
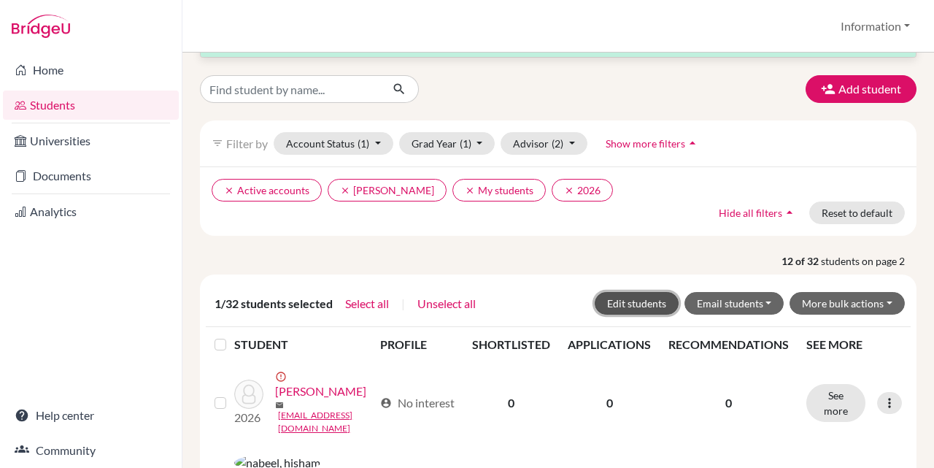
click at [641, 304] on button "Edit students" at bounding box center [637, 303] width 84 height 23
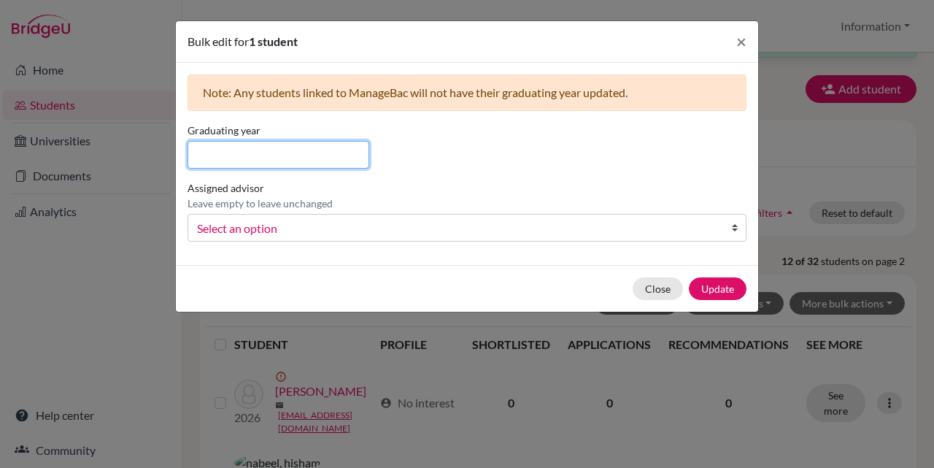
drag, startPoint x: 322, startPoint y: 154, endPoint x: 341, endPoint y: 152, distance: 19.0
click at [322, 154] on input at bounding box center [279, 155] width 182 height 28
type input "2027"
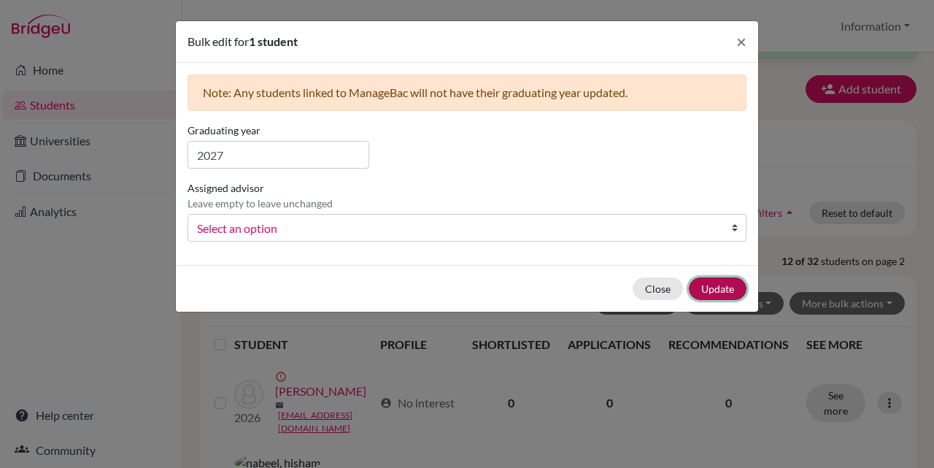
click at [718, 282] on button "Update" at bounding box center [718, 288] width 58 height 23
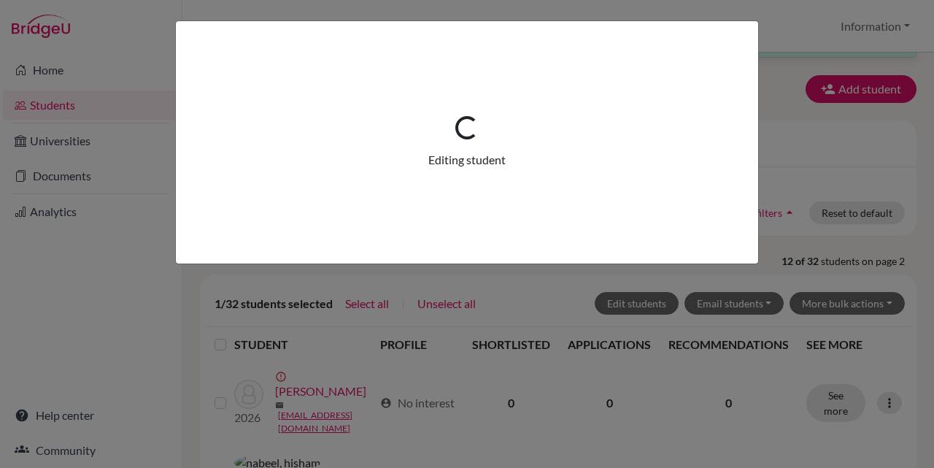
scroll to position [0, 0]
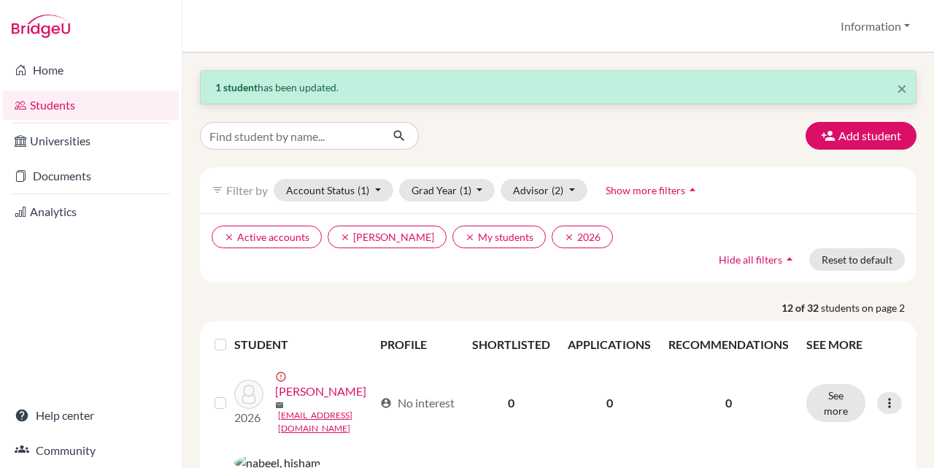
click at [232, 336] on label at bounding box center [232, 336] width 0 height 0
click at [0, 0] on input "checkbox" at bounding box center [0, 0] width 0 height 0
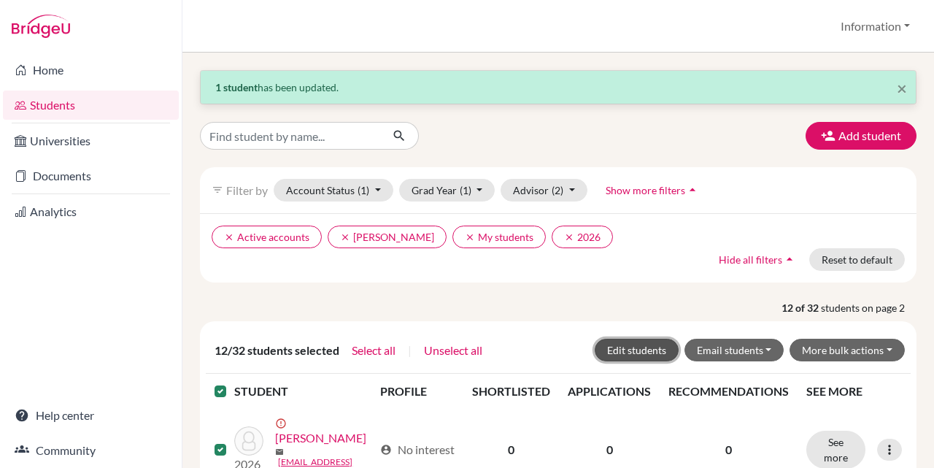
click at [644, 350] on button "Edit students" at bounding box center [637, 350] width 84 height 23
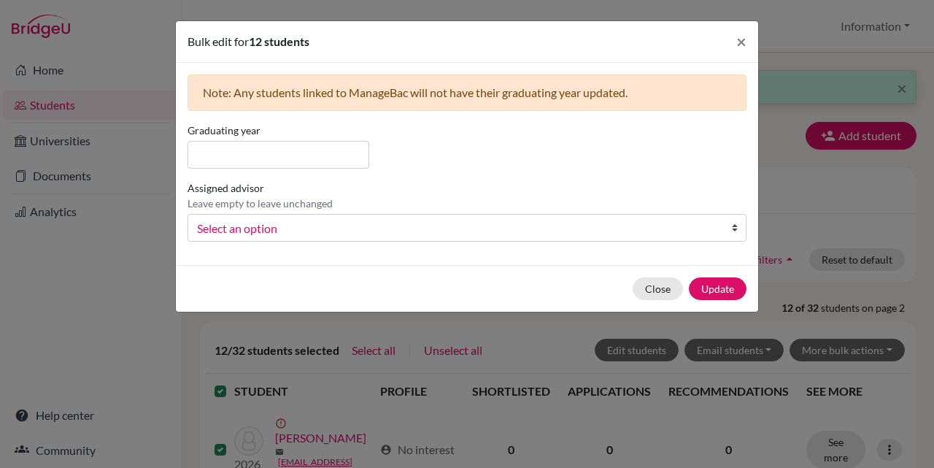
click at [315, 231] on span "Select an option" at bounding box center [457, 228] width 521 height 19
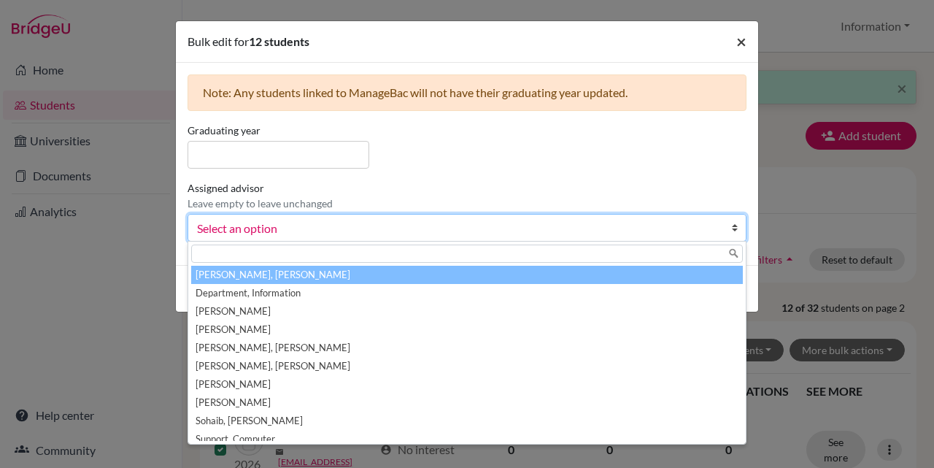
click at [738, 39] on span "×" at bounding box center [741, 41] width 10 height 21
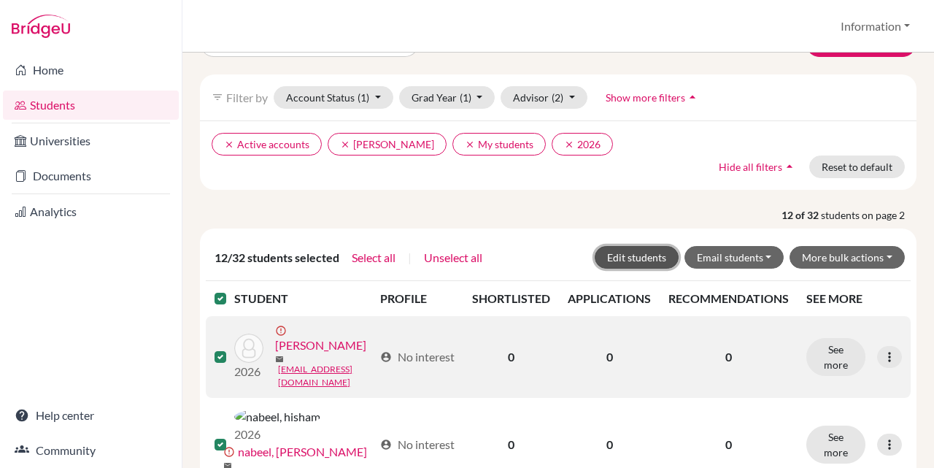
scroll to position [219, 0]
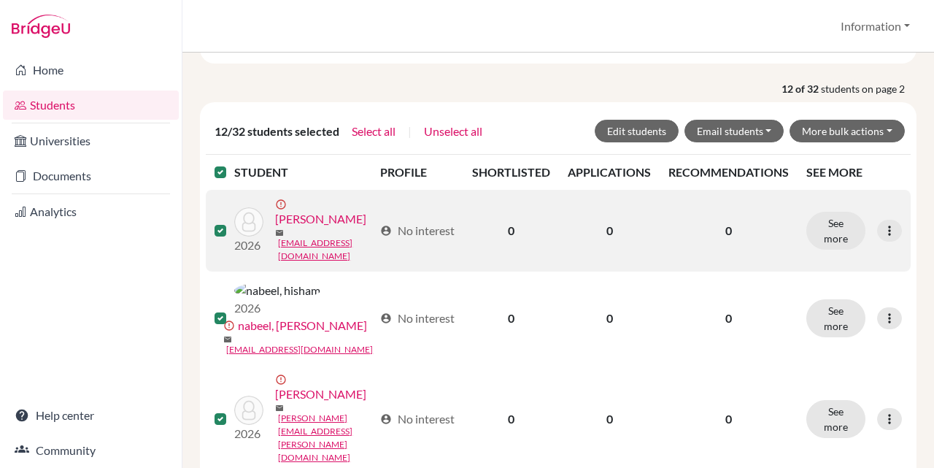
click at [232, 163] on label at bounding box center [232, 163] width 0 height 0
click at [0, 0] on input "checkbox" at bounding box center [0, 0] width 0 height 0
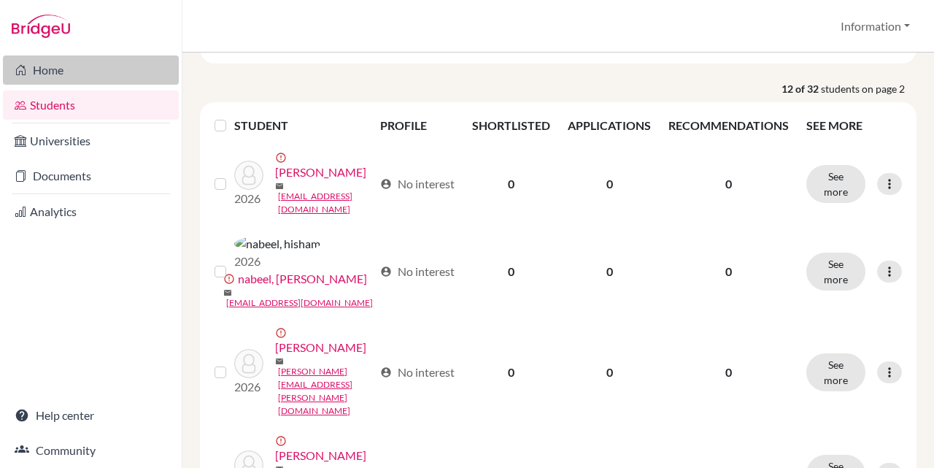
click at [62, 79] on link "Home" at bounding box center [91, 69] width 176 height 29
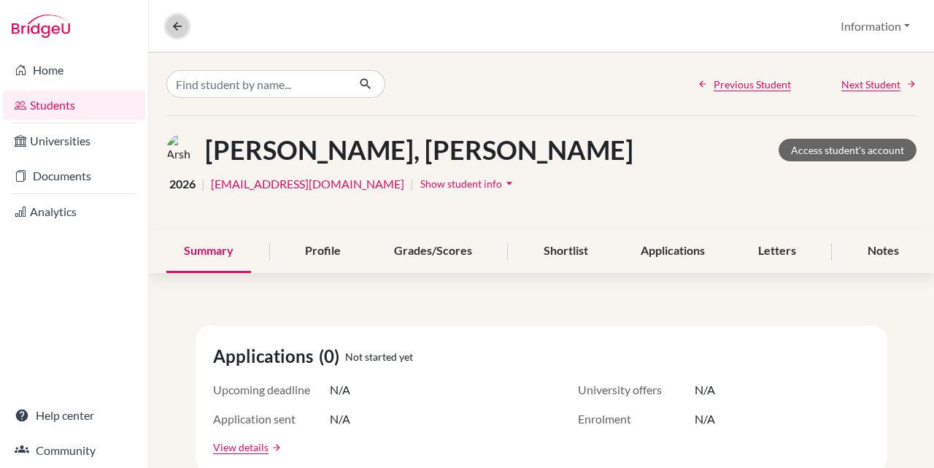
click at [171, 27] on icon at bounding box center [177, 26] width 13 height 13
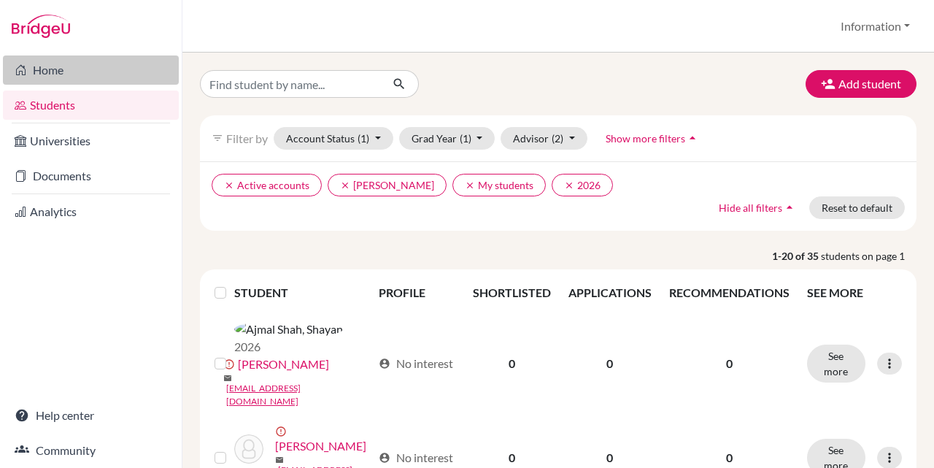
click at [104, 72] on link "Home" at bounding box center [91, 69] width 176 height 29
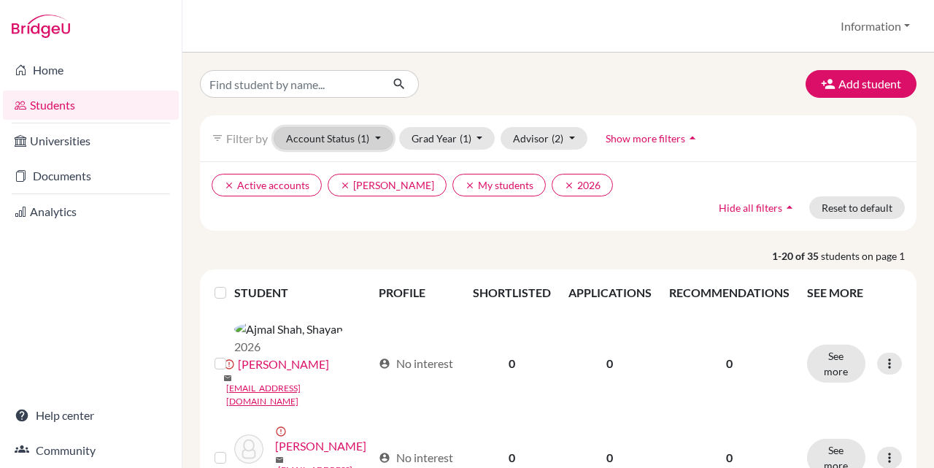
click at [358, 133] on span "(1)" at bounding box center [364, 138] width 12 height 12
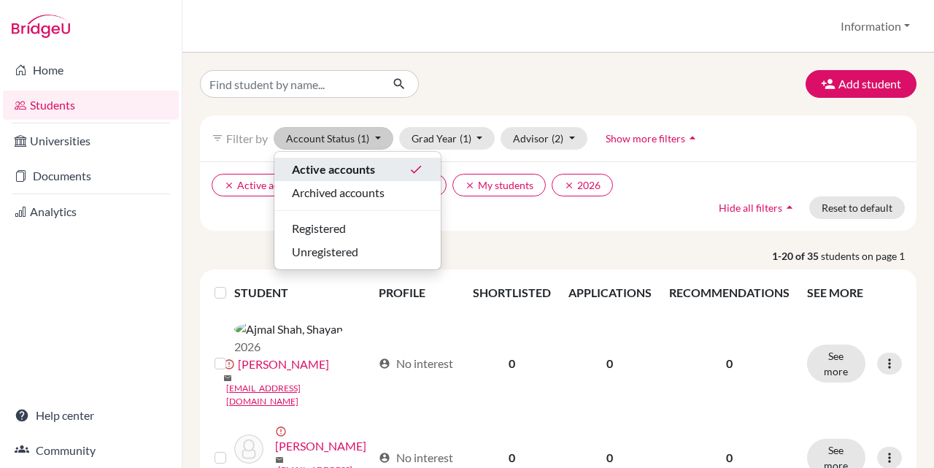
click at [363, 158] on button "Active accounts done" at bounding box center [357, 169] width 166 height 23
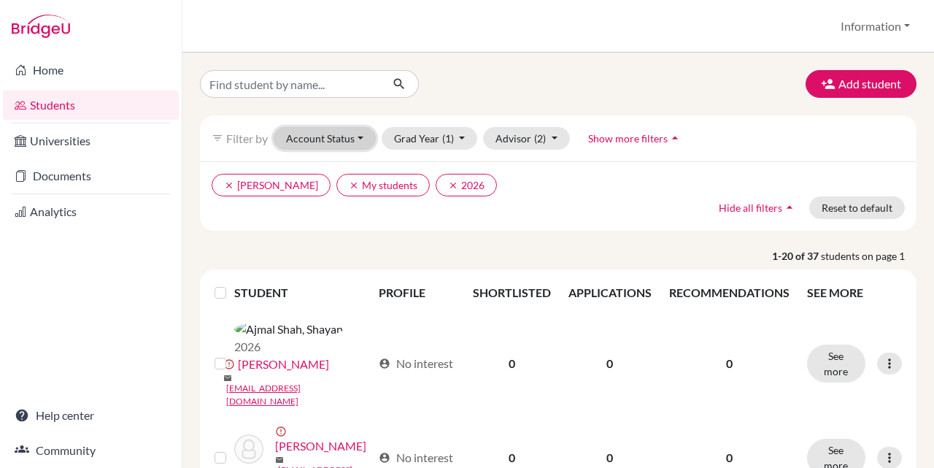
click at [349, 136] on button "Account Status" at bounding box center [325, 138] width 102 height 23
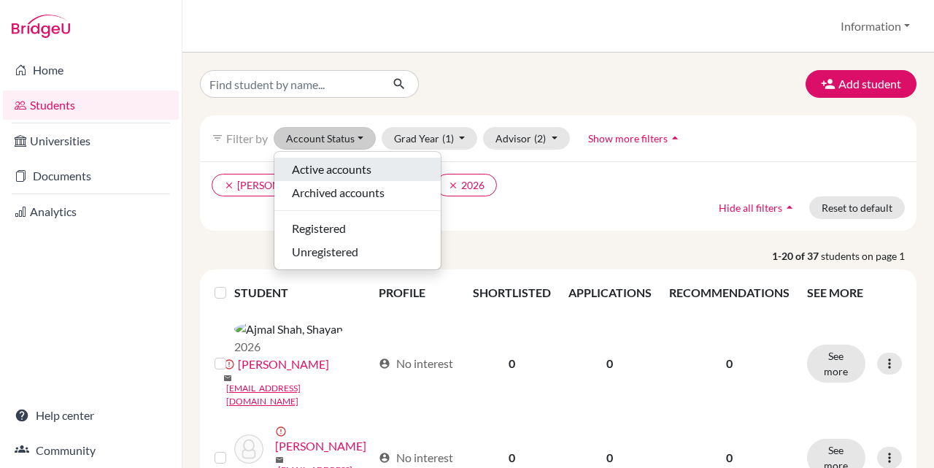
click at [360, 166] on span "Active accounts" at bounding box center [332, 170] width 80 height 18
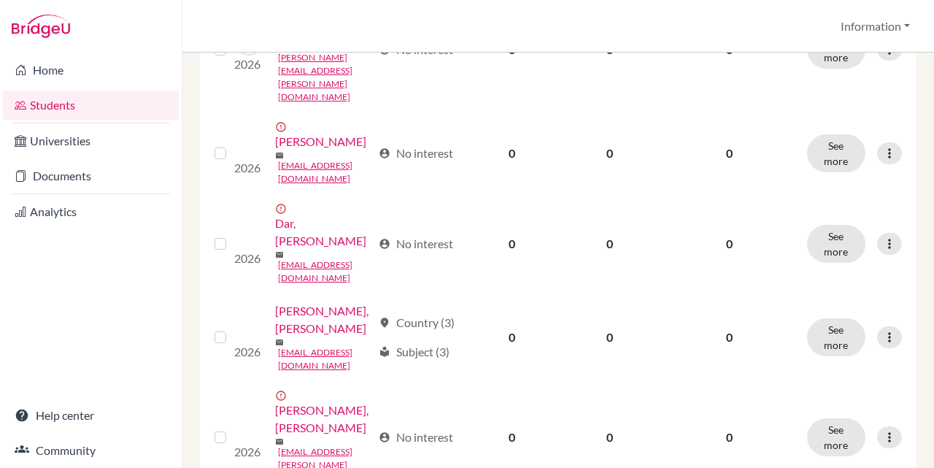
scroll to position [657, 0]
